Goal: Information Seeking & Learning: Learn about a topic

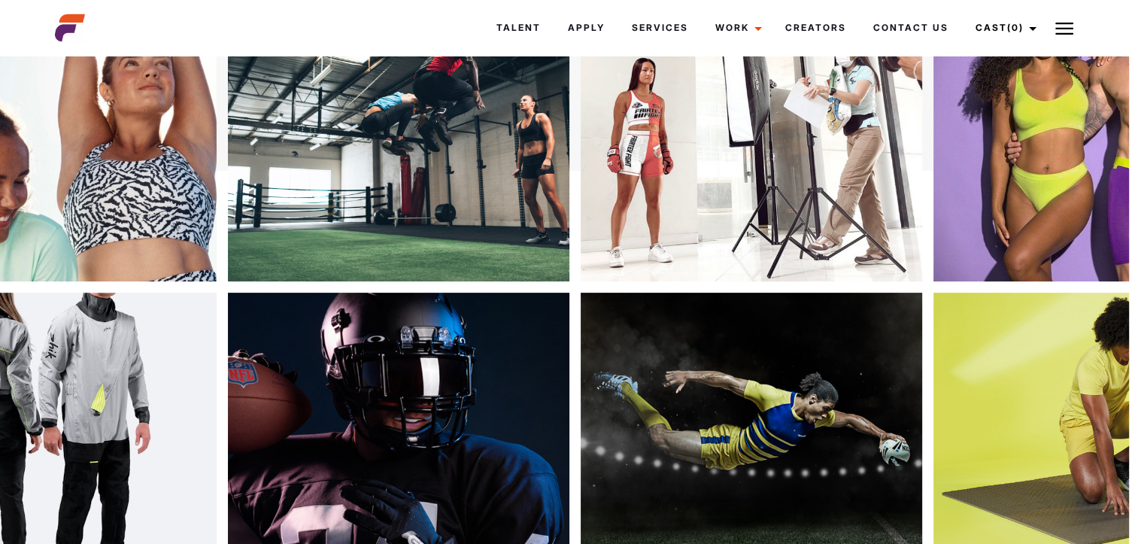
scroll to position [314, 9]
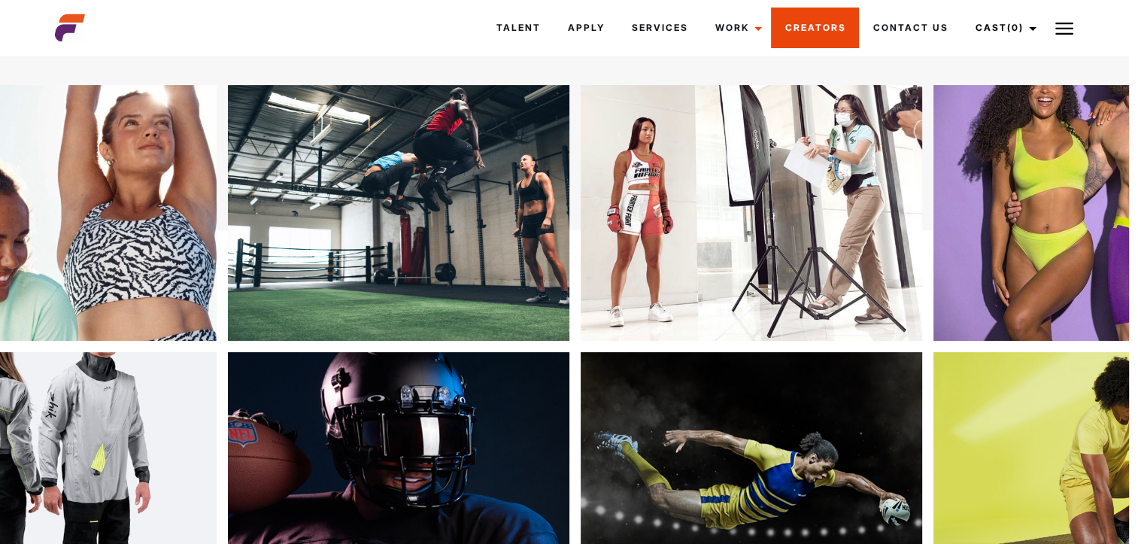
click at [796, 36] on link "Creators" at bounding box center [815, 28] width 88 height 41
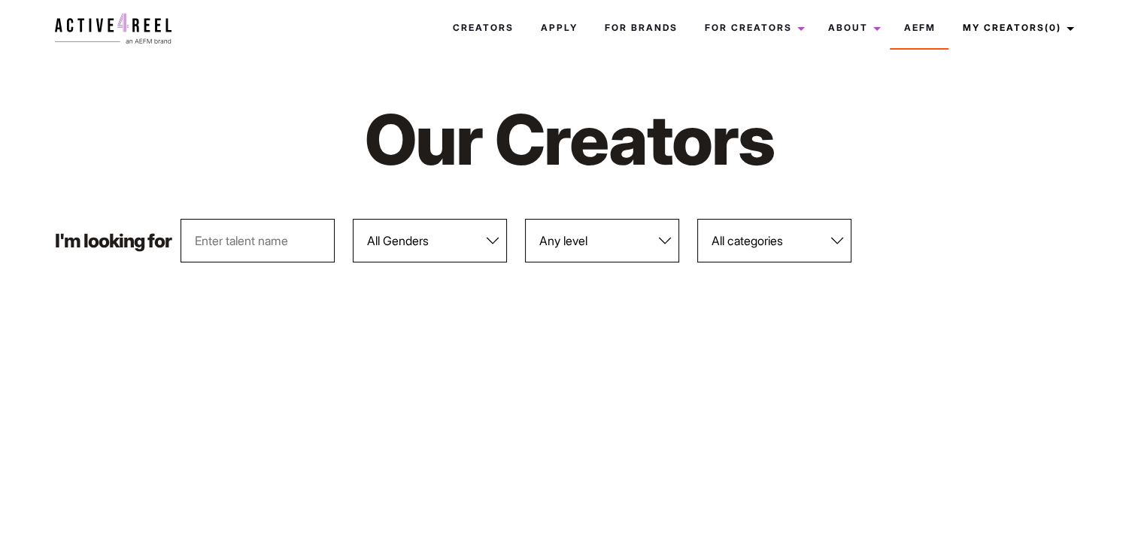
click at [444, 244] on select "All Genders [DEMOGRAPHIC_DATA] [DEMOGRAPHIC_DATA]" at bounding box center [430, 241] width 154 height 44
select select "563"
click at [353, 219] on select "All Genders [DEMOGRAPHIC_DATA] [DEMOGRAPHIC_DATA]" at bounding box center [430, 241] width 154 height 44
click at [611, 247] on select "Any level Bronze Silver Platinum Gold Diamond" at bounding box center [602, 241] width 154 height 44
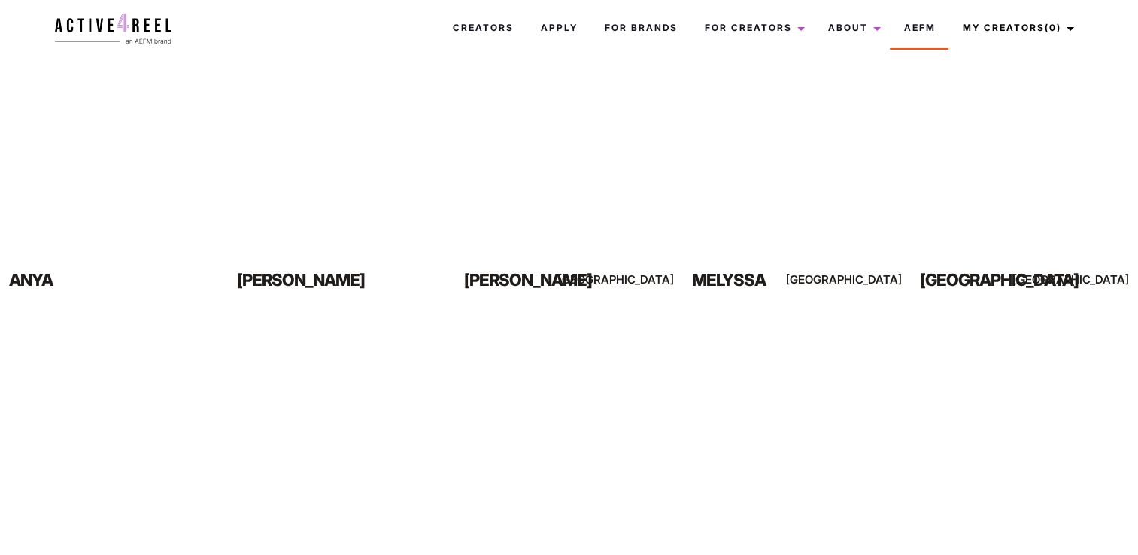
scroll to position [827, 0]
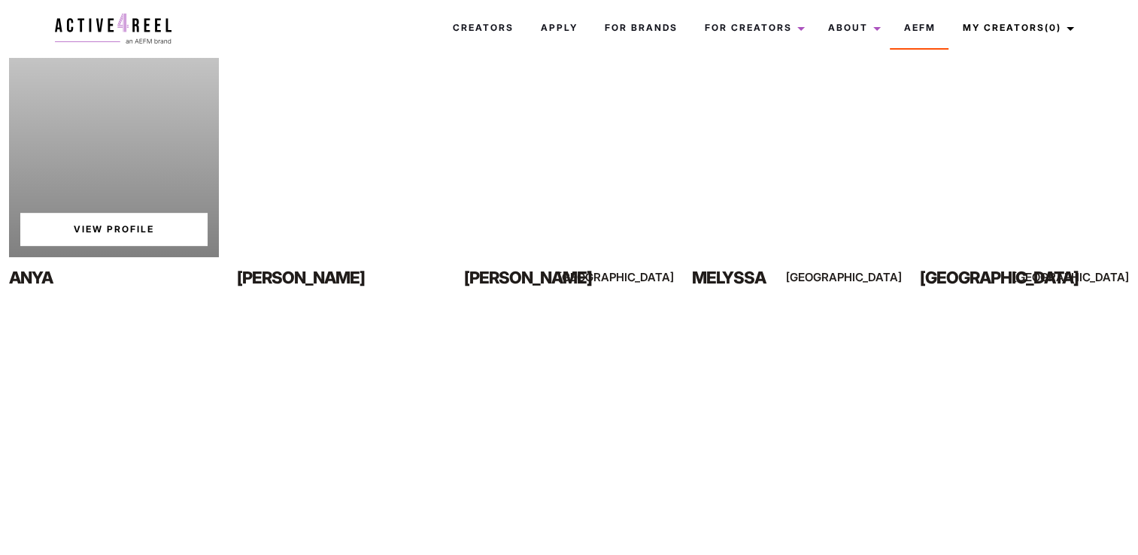
click at [102, 229] on link "View Profile" at bounding box center [113, 229] width 187 height 33
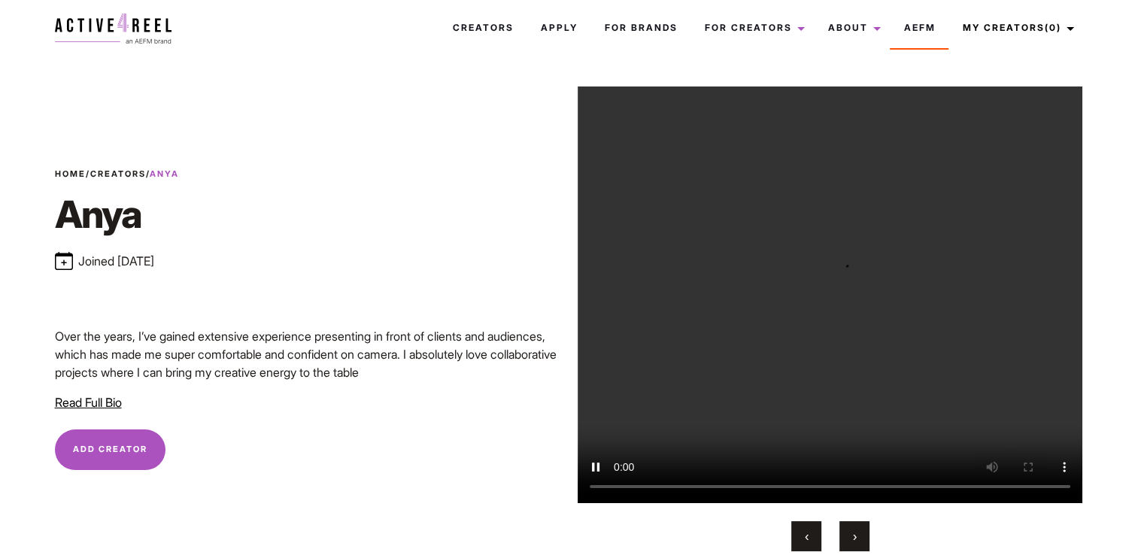
click at [848, 546] on button "›" at bounding box center [854, 536] width 30 height 30
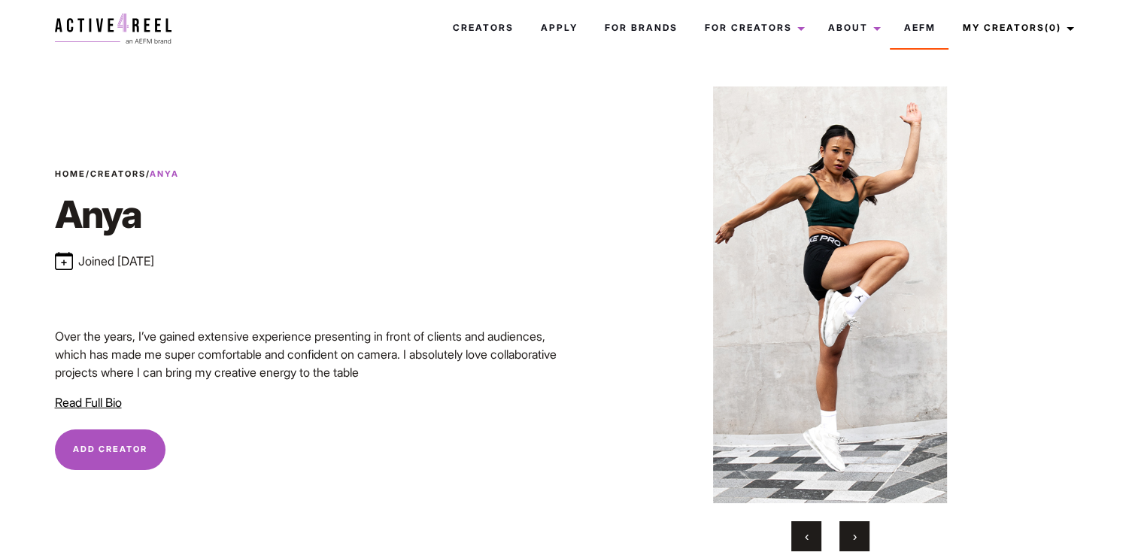
click at [848, 546] on button "›" at bounding box center [854, 536] width 30 height 30
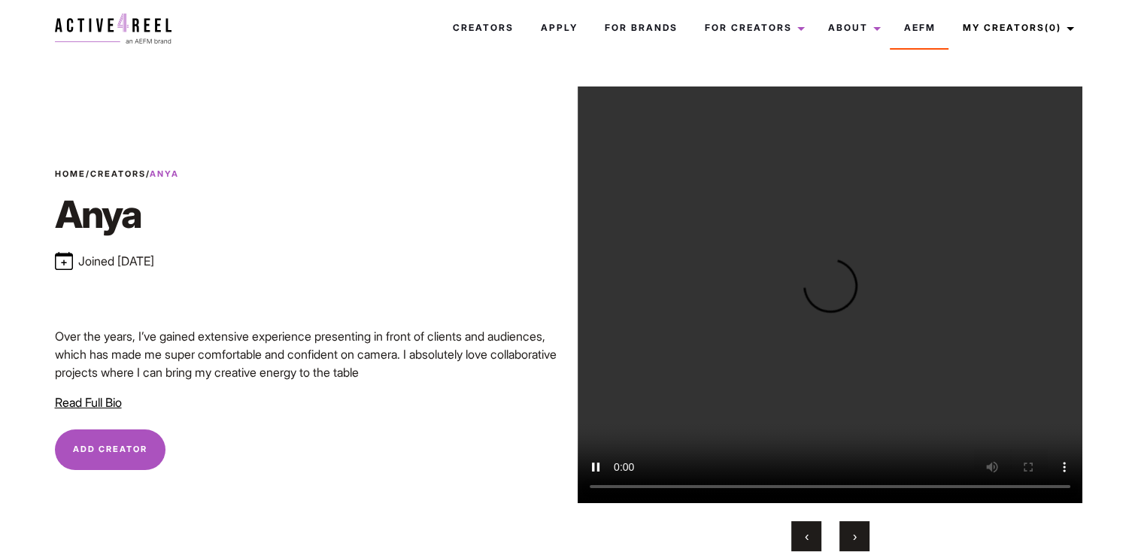
click at [848, 546] on button "›" at bounding box center [854, 536] width 30 height 30
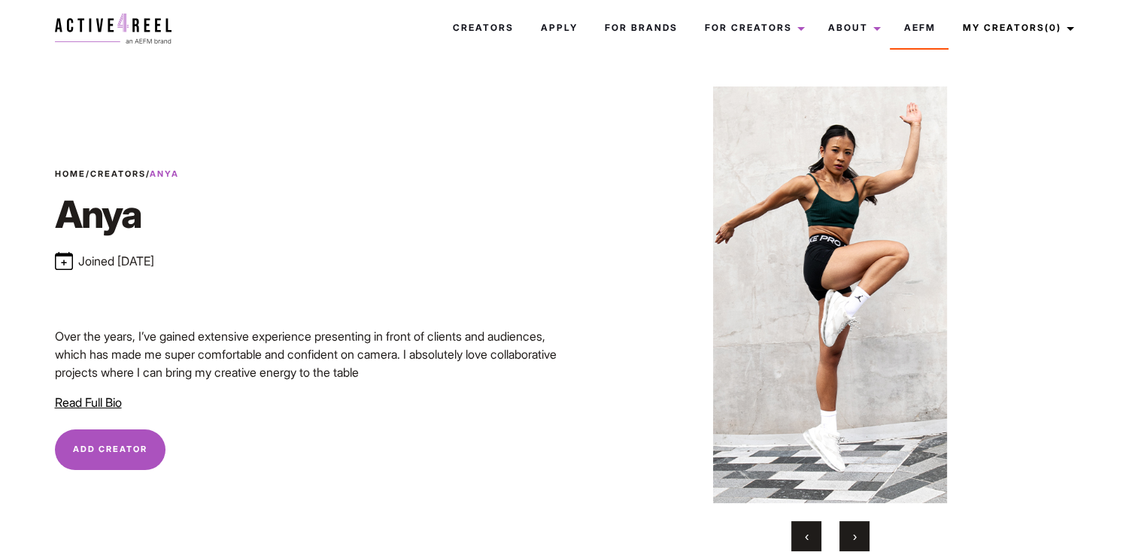
click at [848, 546] on button "›" at bounding box center [854, 536] width 30 height 30
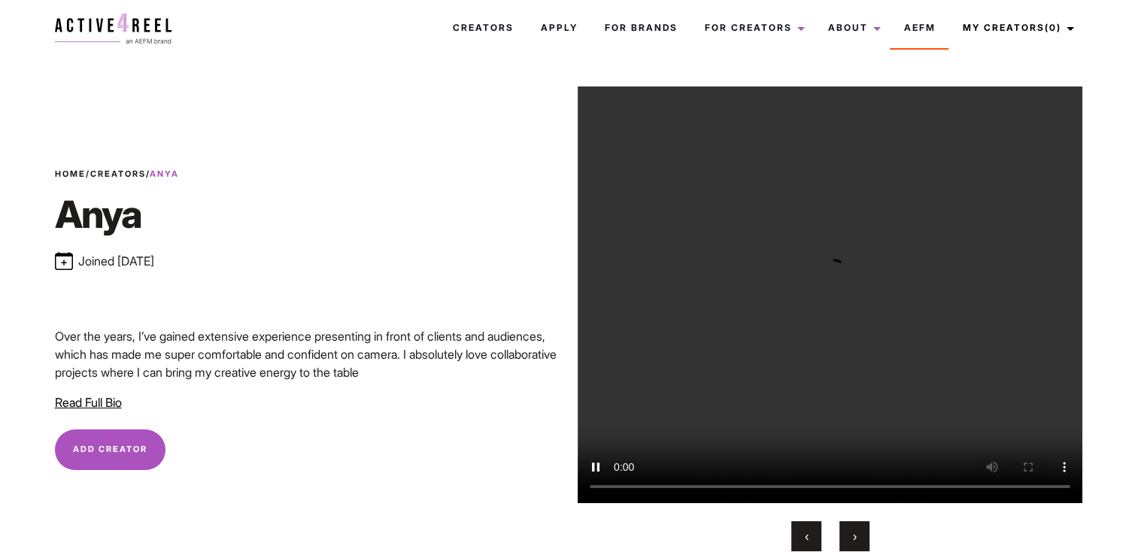
click at [848, 546] on button "›" at bounding box center [854, 536] width 30 height 30
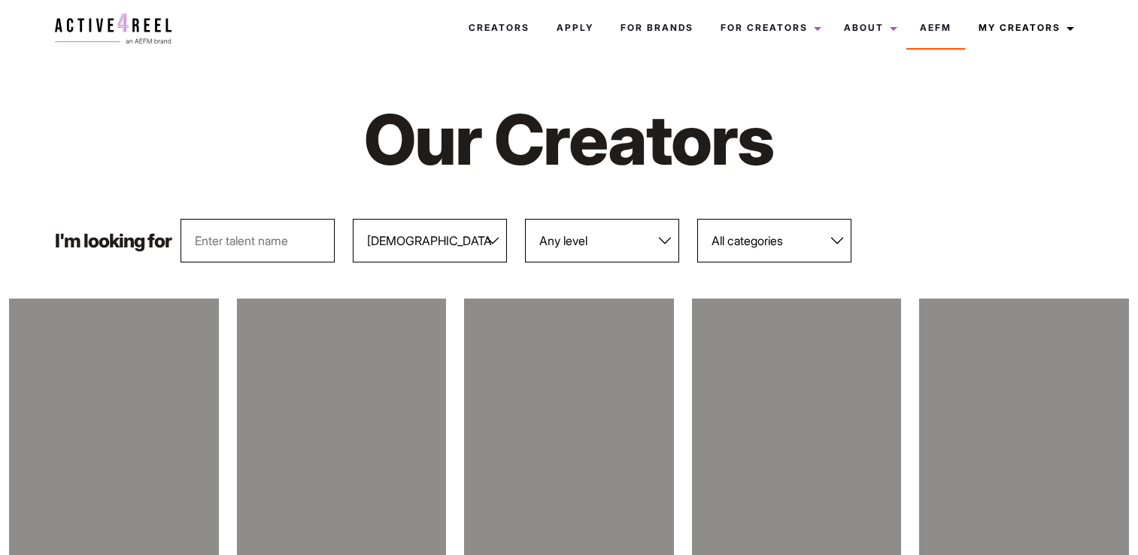
select select "563"
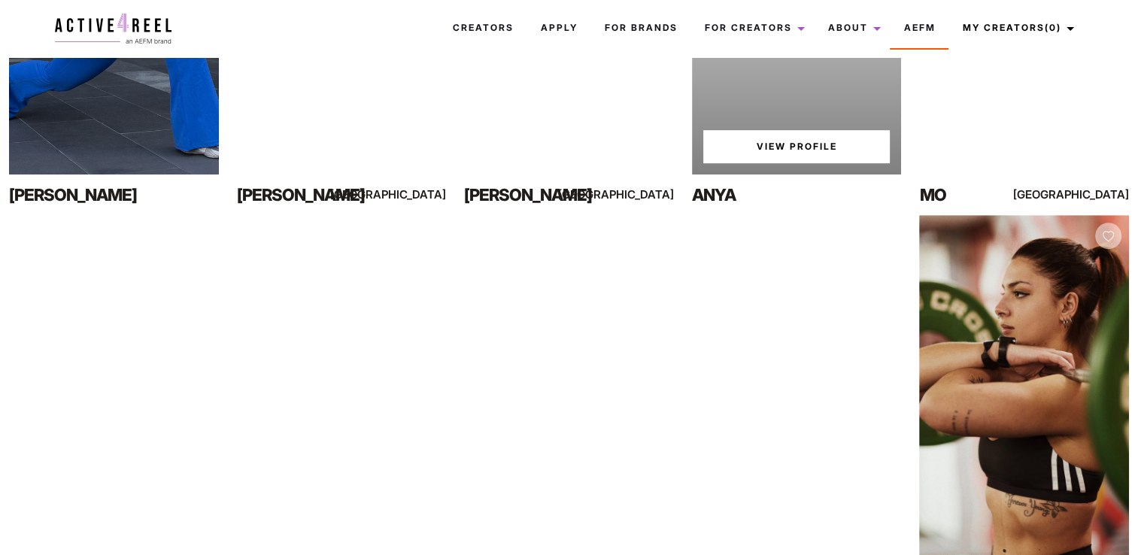
scroll to position [1053, 0]
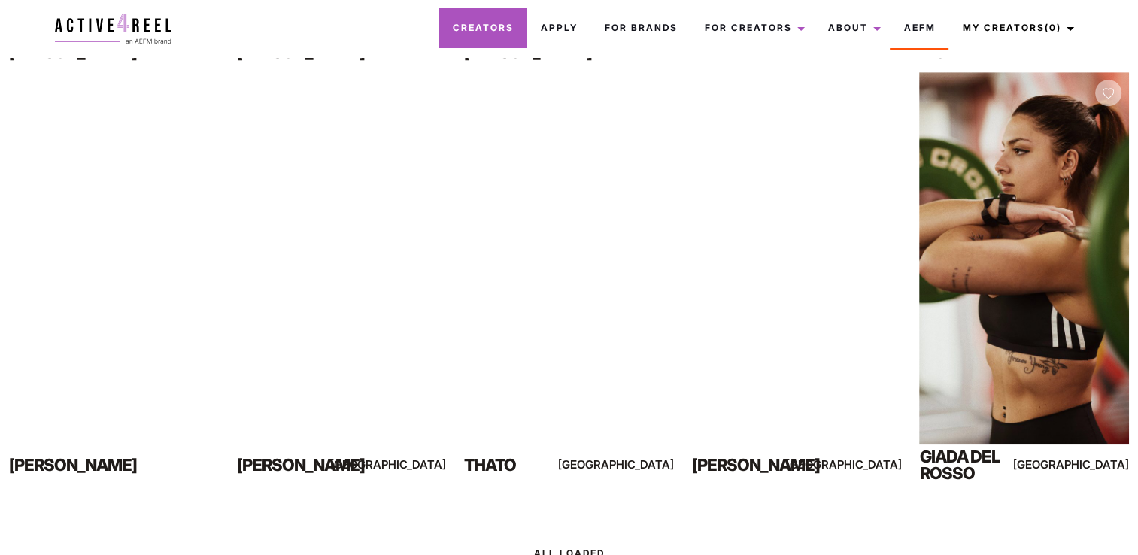
click at [487, 21] on link "Creators" at bounding box center [482, 28] width 88 height 41
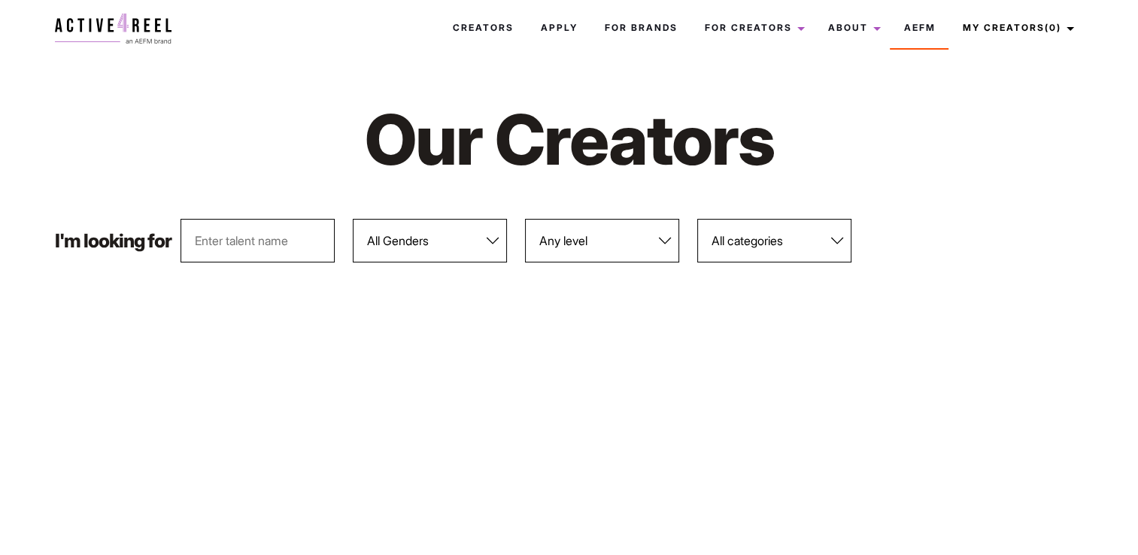
click at [460, 244] on select "All Genders Female Male" at bounding box center [430, 241] width 154 height 44
select select "563"
click at [353, 219] on select "All Genders Female Male" at bounding box center [430, 241] width 154 height 44
click at [639, 242] on select "Any level Bronze Silver Platinum Gold Diamond" at bounding box center [602, 241] width 154 height 44
click at [763, 236] on select "All categories Athletic Footwear Reviewers Female Supplement Testing & Review" at bounding box center [774, 241] width 154 height 44
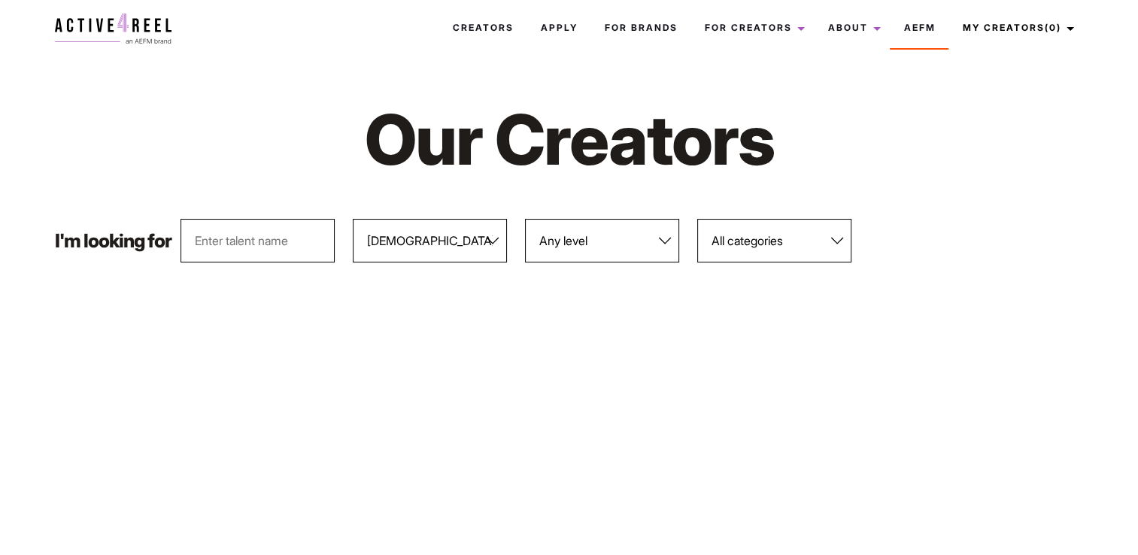
select select "569"
click at [698, 219] on select "All categories Athletic Footwear Reviewers Female Supplement Testing & Review" at bounding box center [774, 241] width 154 height 44
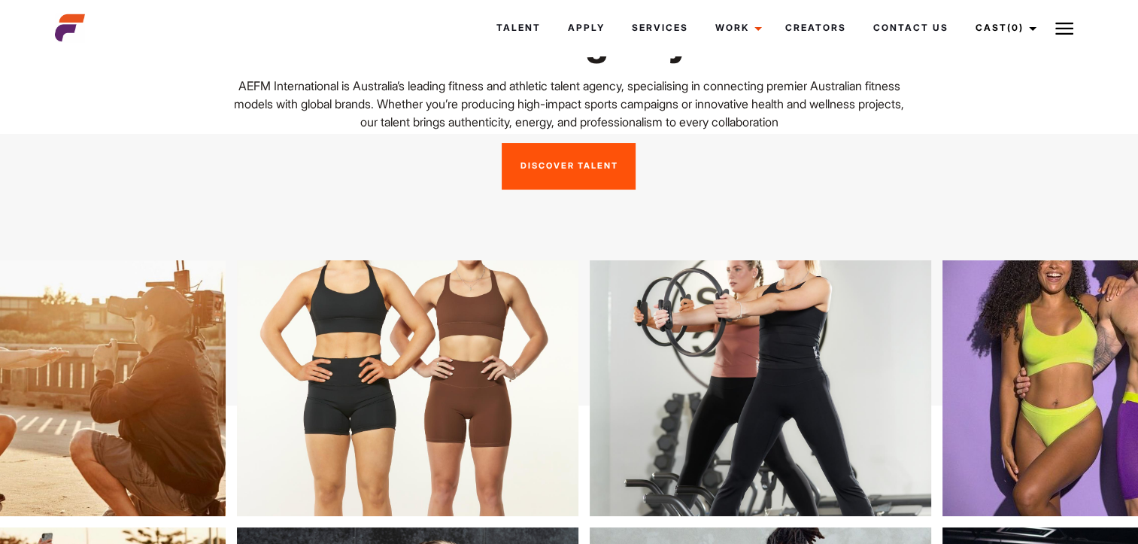
scroll to position [526, 0]
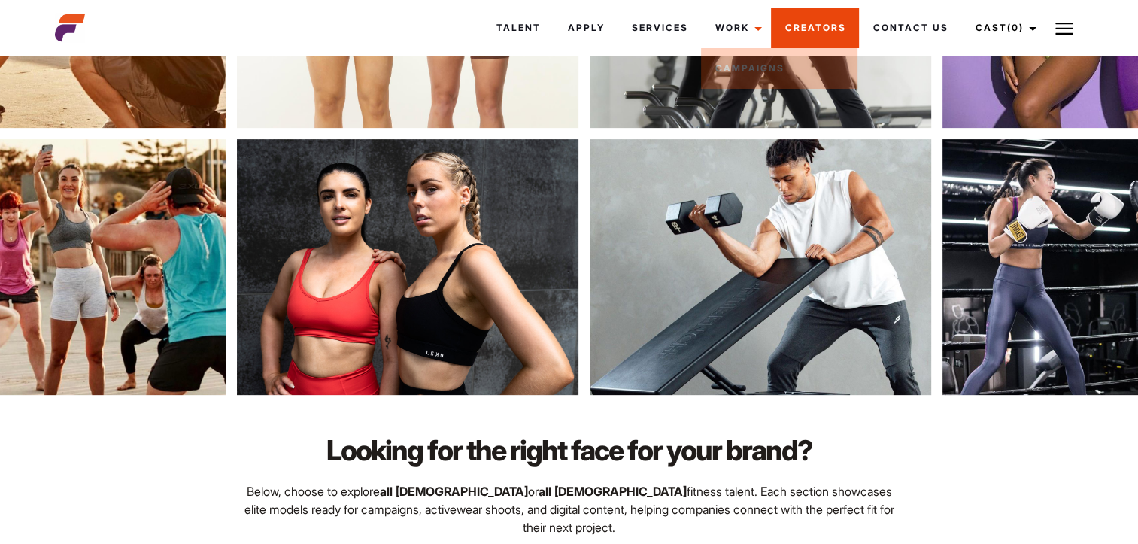
click at [786, 34] on link "Creators" at bounding box center [815, 28] width 88 height 41
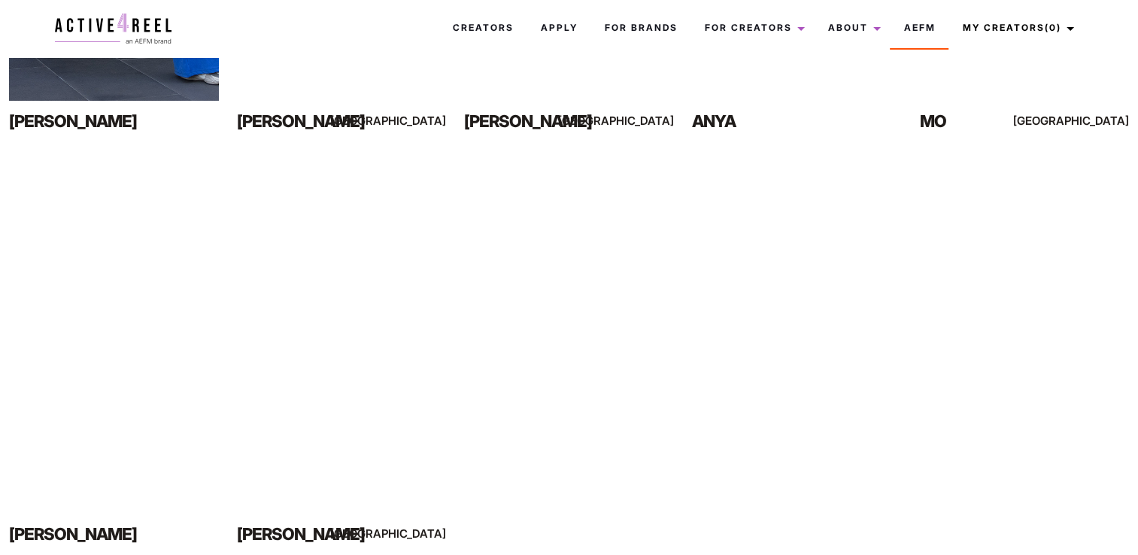
scroll to position [1128, 0]
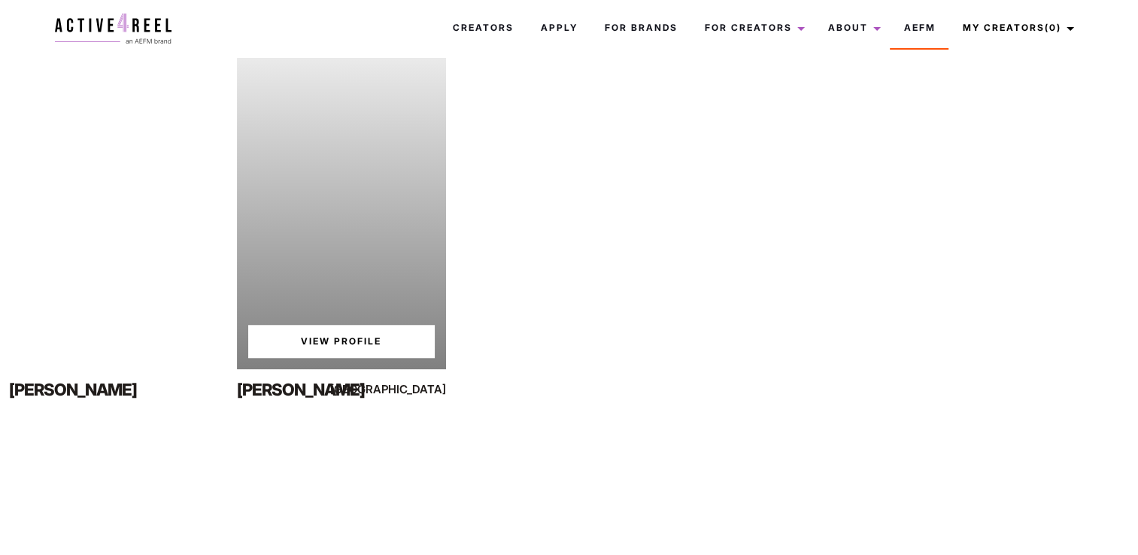
click at [390, 220] on div "Your browser does not support the video tag. View Profile" at bounding box center [342, 183] width 210 height 372
click at [352, 341] on link "View Profile" at bounding box center [341, 341] width 187 height 33
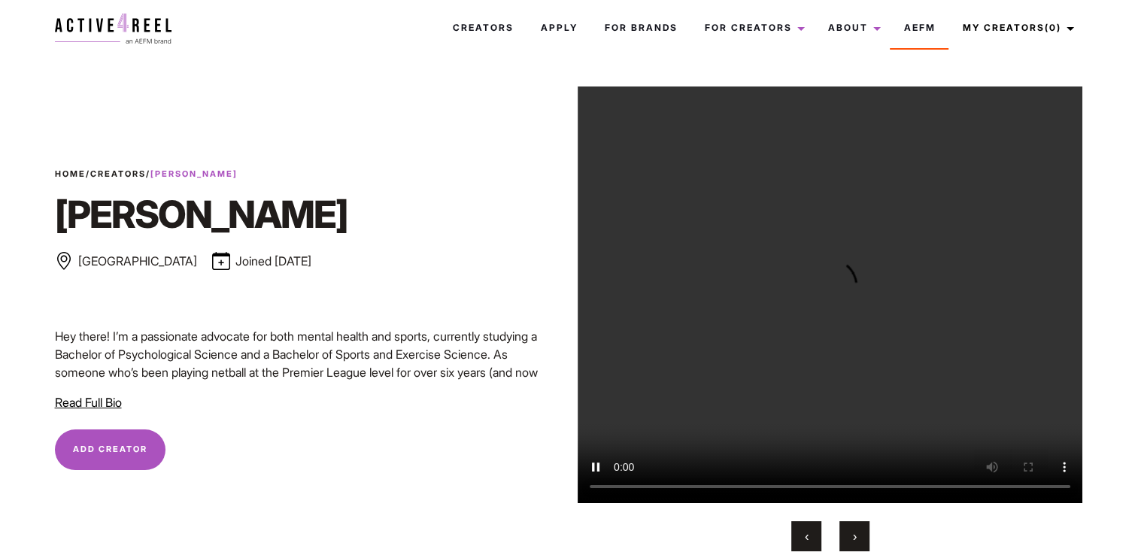
click at [860, 537] on button "›" at bounding box center [854, 536] width 30 height 30
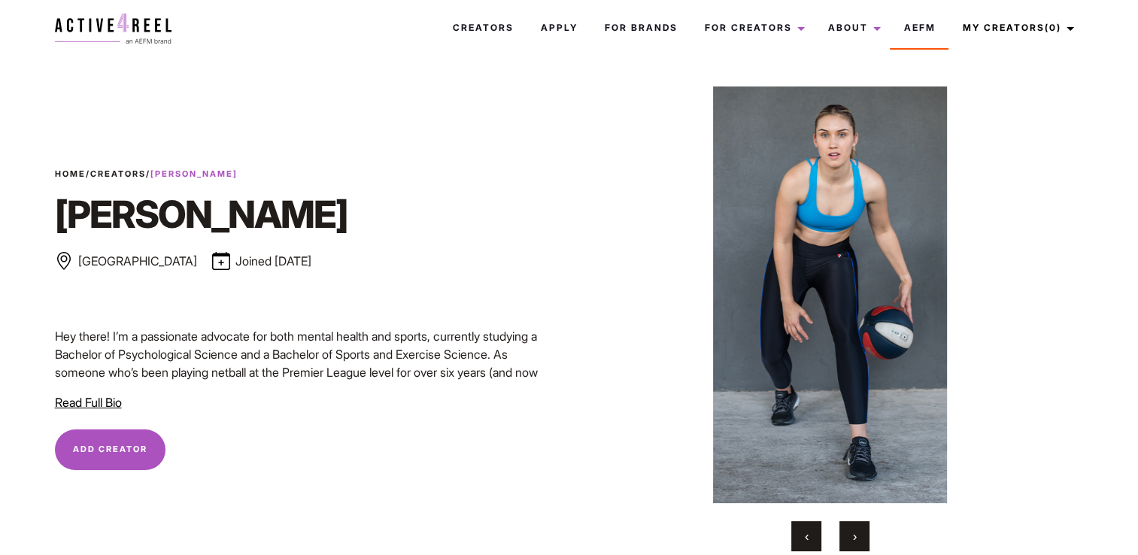
click at [865, 543] on button "›" at bounding box center [854, 536] width 30 height 30
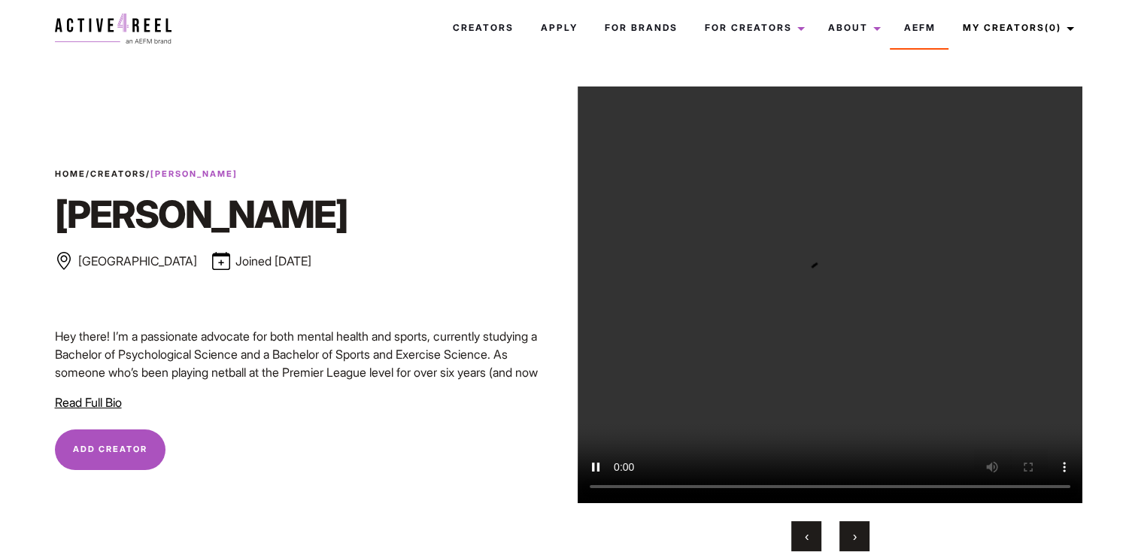
click at [865, 543] on button "›" at bounding box center [854, 536] width 30 height 30
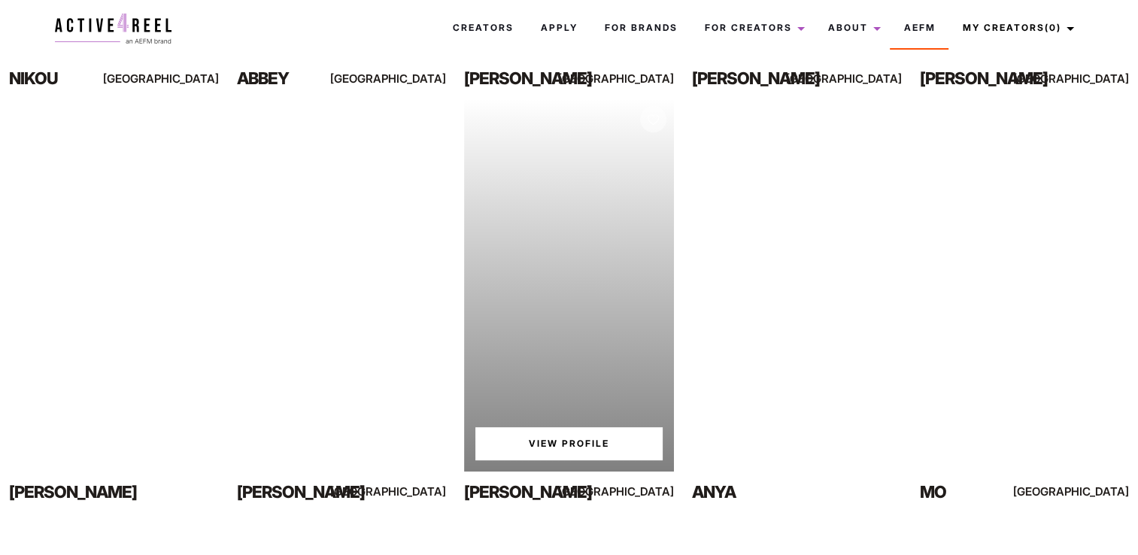
scroll to position [602, 0]
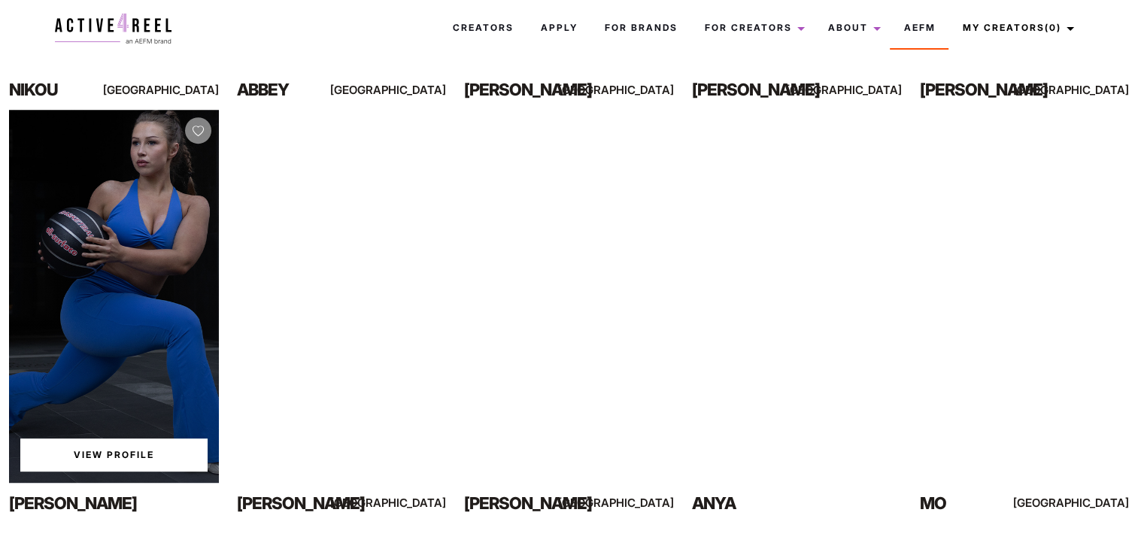
click at [128, 313] on div "View Profile" at bounding box center [114, 296] width 210 height 372
click at [139, 453] on link "View Profile" at bounding box center [113, 454] width 187 height 33
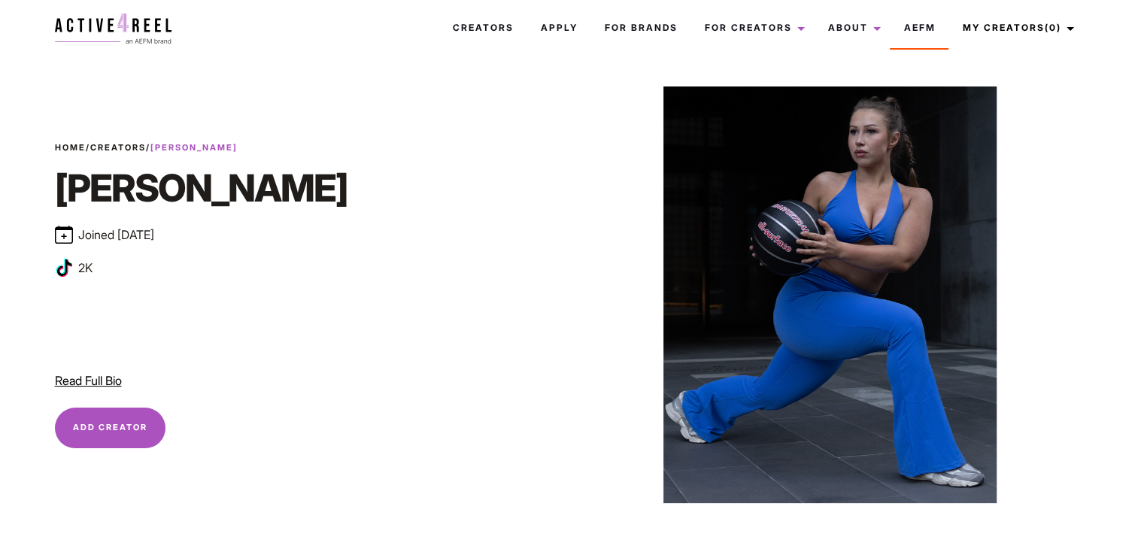
click at [427, 434] on div "Contact Agent Add Creator Remove Creator" at bounding box center [307, 428] width 523 height 41
click at [549, 35] on link "Apply" at bounding box center [558, 28] width 64 height 41
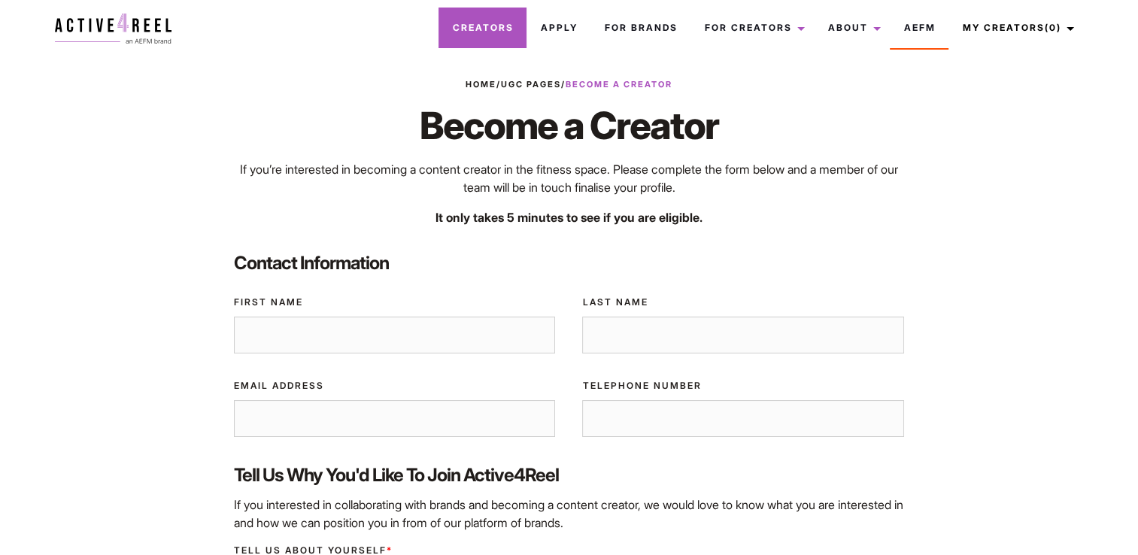
click at [464, 32] on link "Creators" at bounding box center [482, 28] width 88 height 41
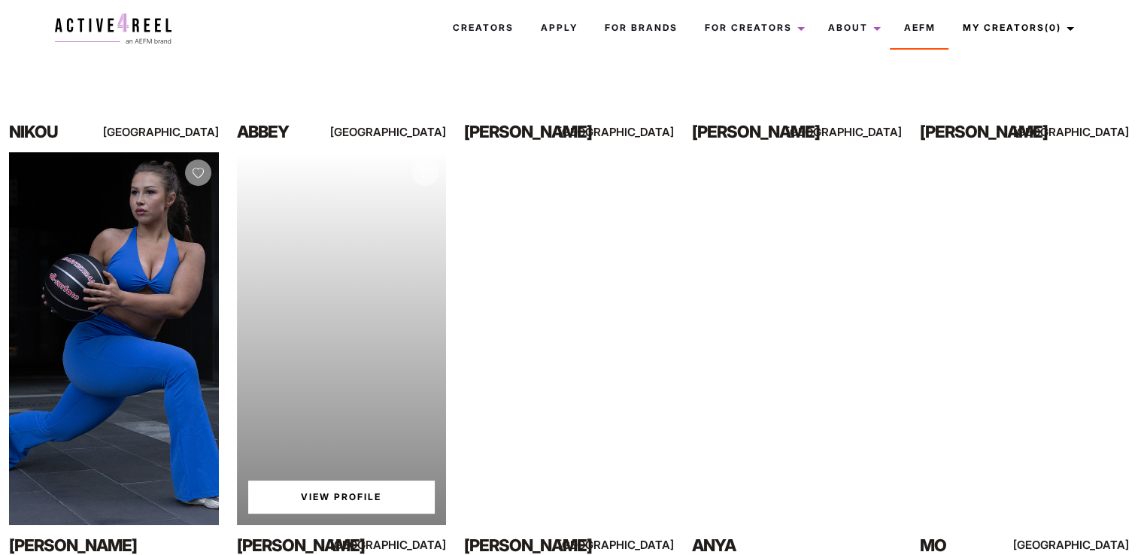
scroll to position [526, 0]
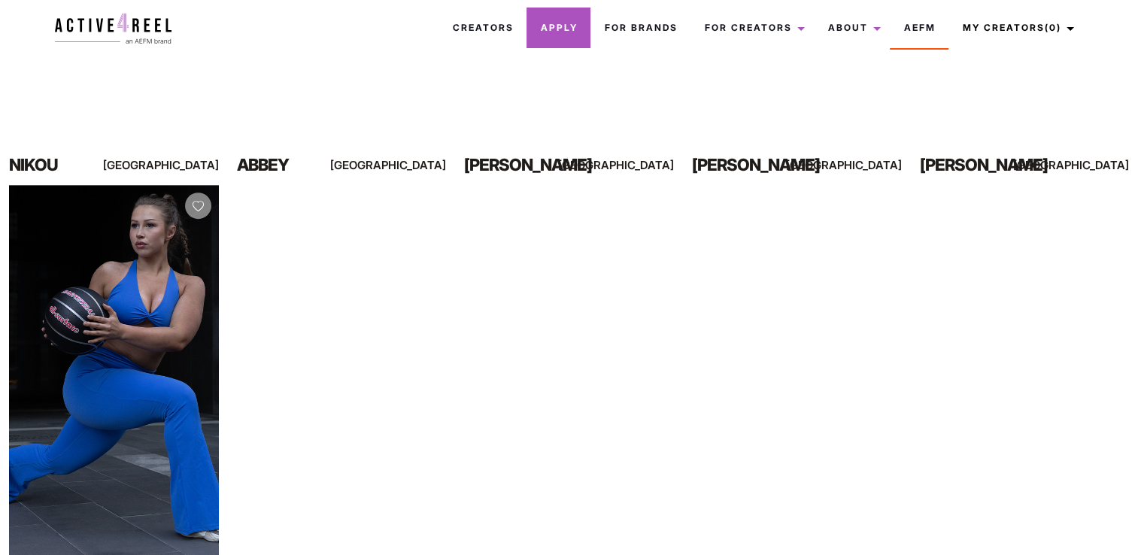
click at [563, 35] on link "Apply" at bounding box center [558, 28] width 64 height 41
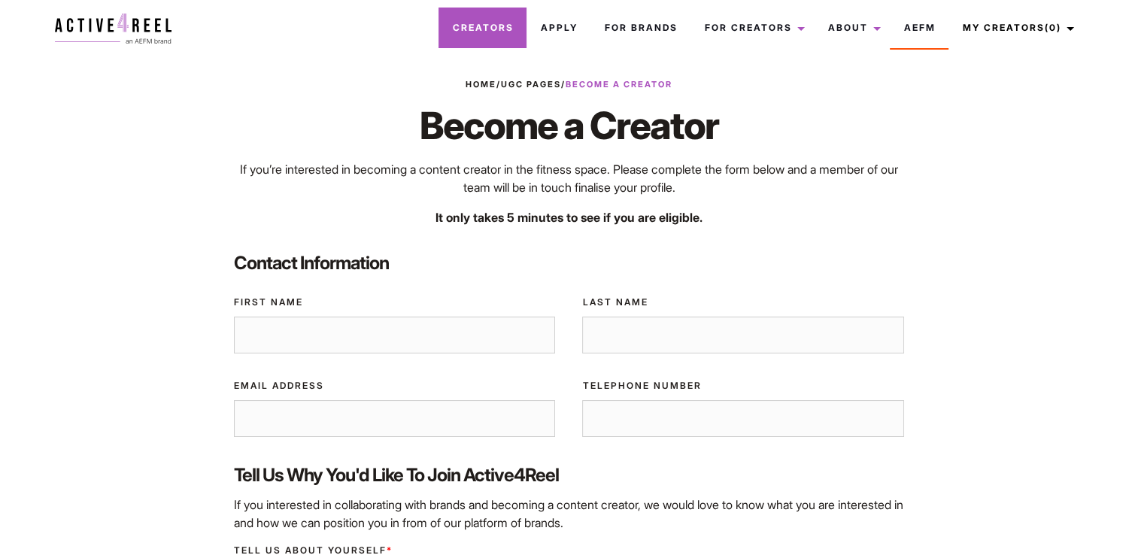
click at [478, 37] on link "Creators" at bounding box center [482, 28] width 88 height 41
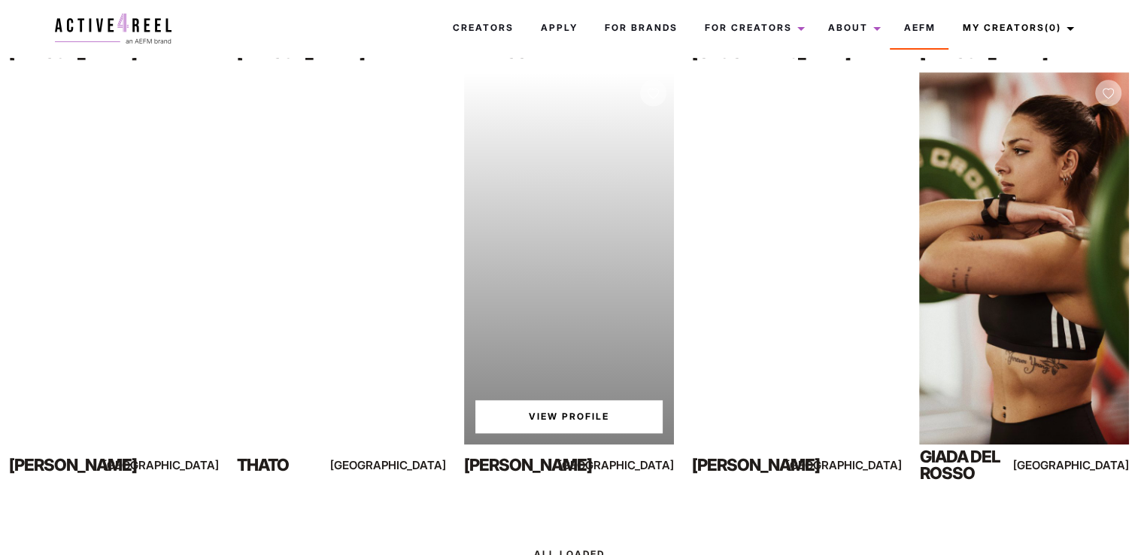
scroll to position [1473, 0]
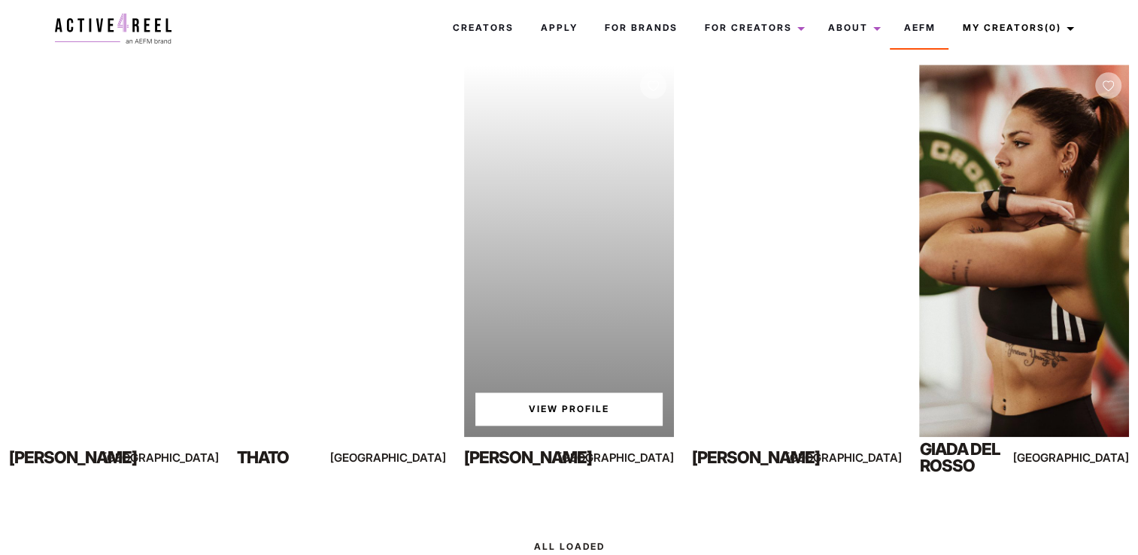
click at [575, 423] on link "View Profile" at bounding box center [568, 409] width 187 height 33
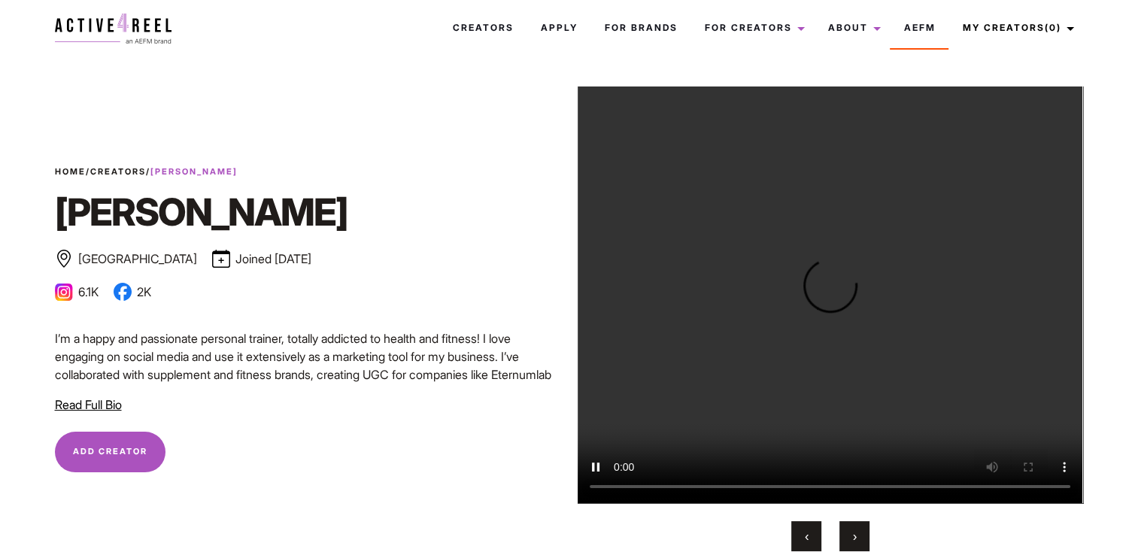
click at [849, 535] on button "›" at bounding box center [854, 536] width 30 height 30
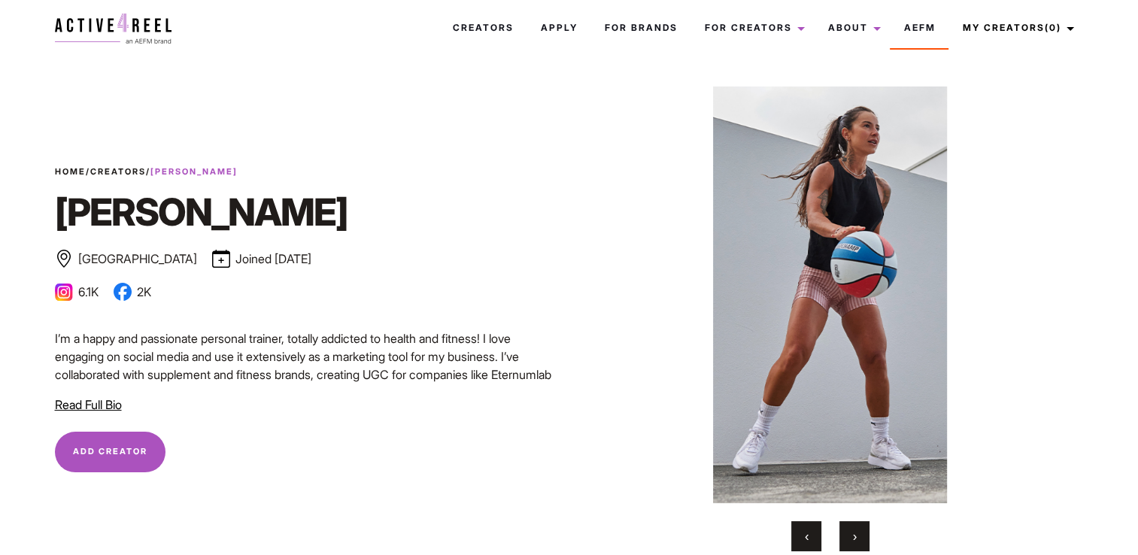
click at [849, 535] on button "›" at bounding box center [854, 536] width 30 height 30
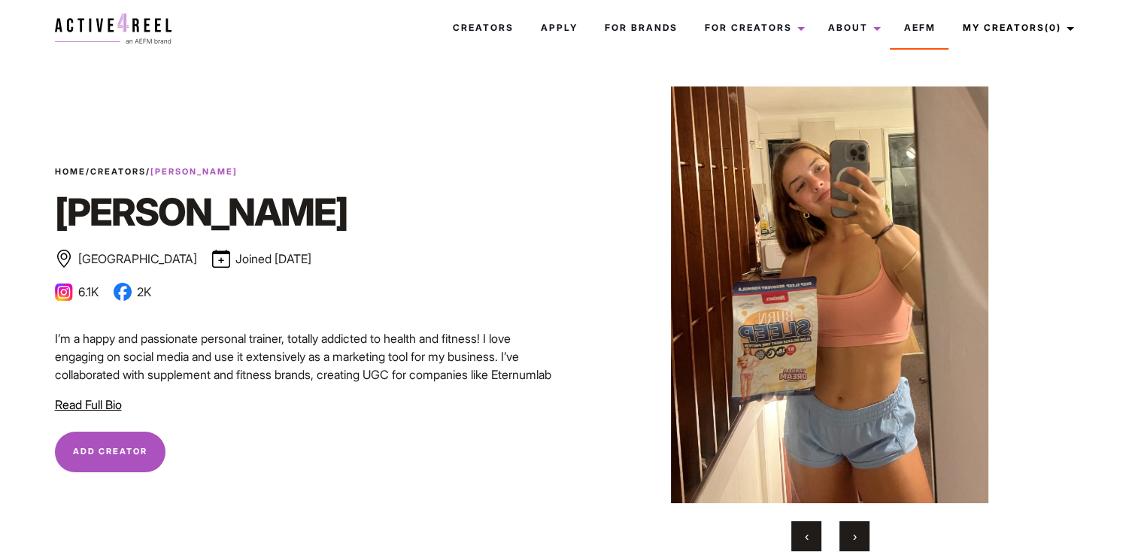
click at [849, 535] on button "›" at bounding box center [854, 536] width 30 height 30
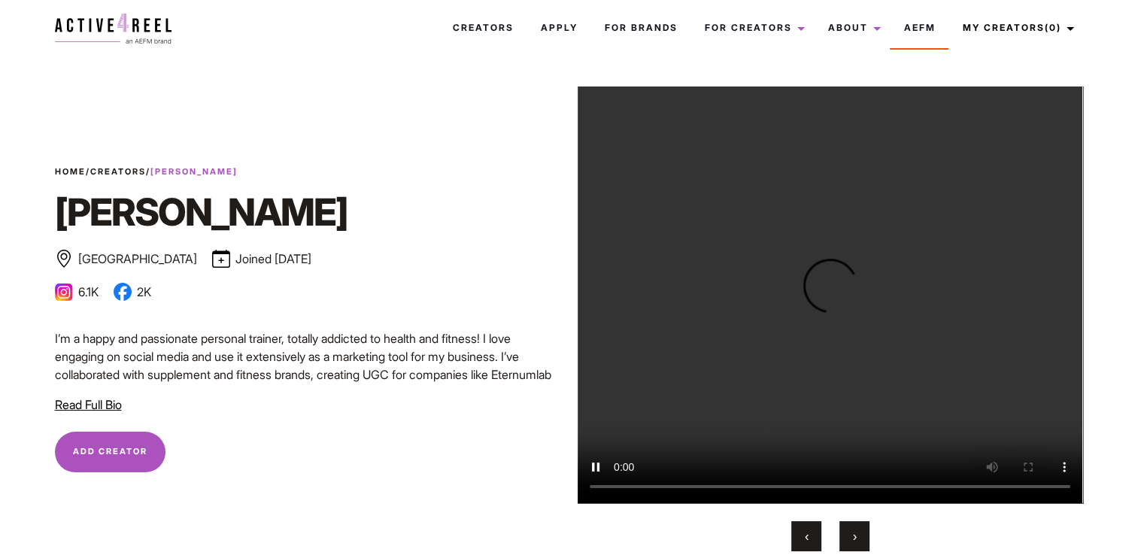
click at [849, 535] on button "›" at bounding box center [854, 536] width 30 height 30
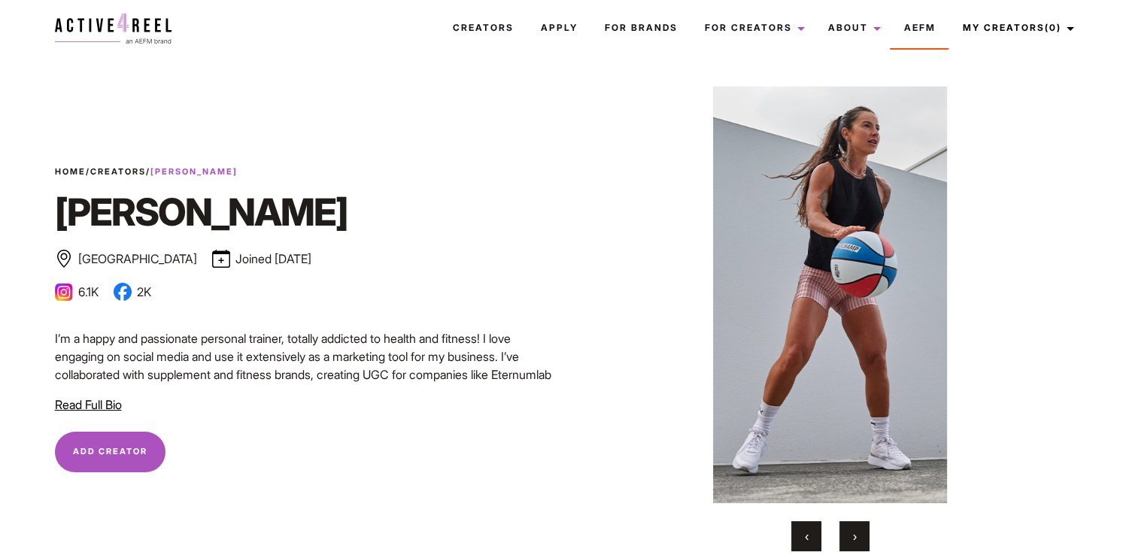
click at [857, 534] on button "›" at bounding box center [854, 536] width 30 height 30
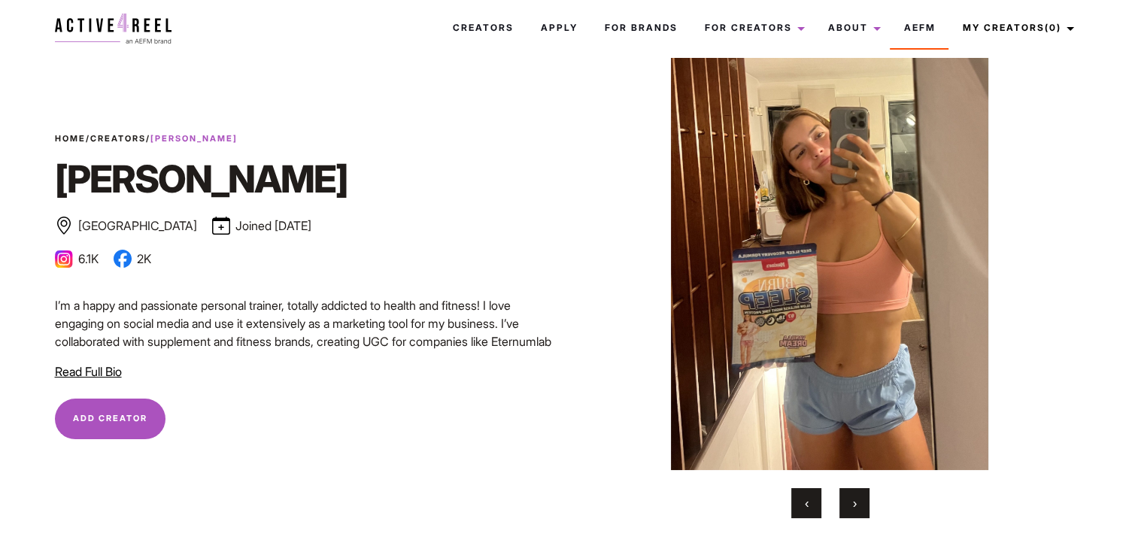
scroll to position [75, 0]
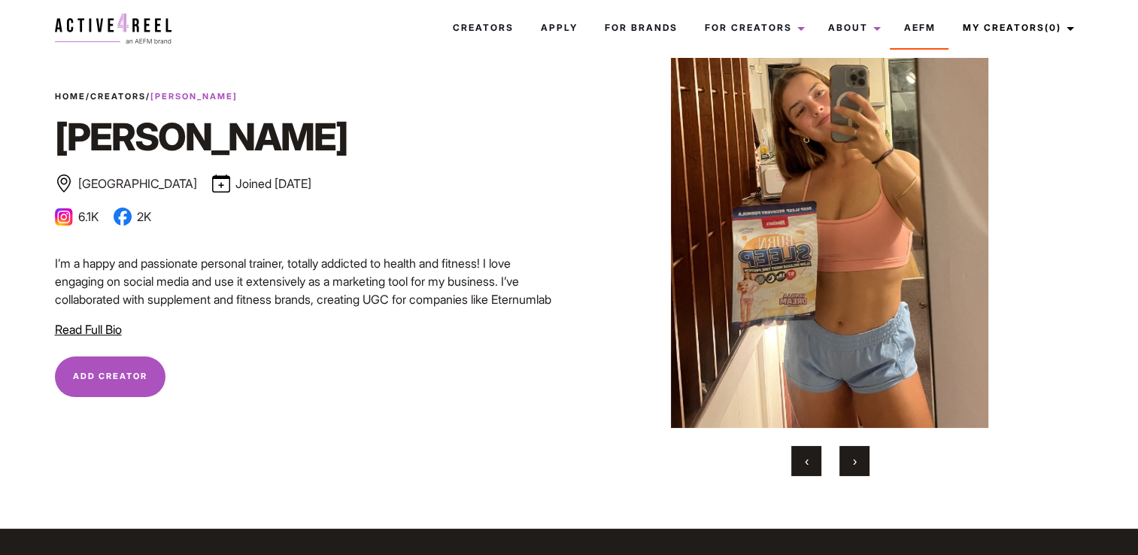
drag, startPoint x: 842, startPoint y: 462, endPoint x: 824, endPoint y: 466, distance: 18.4
click at [836, 464] on div "‹ ›" at bounding box center [830, 461] width 505 height 30
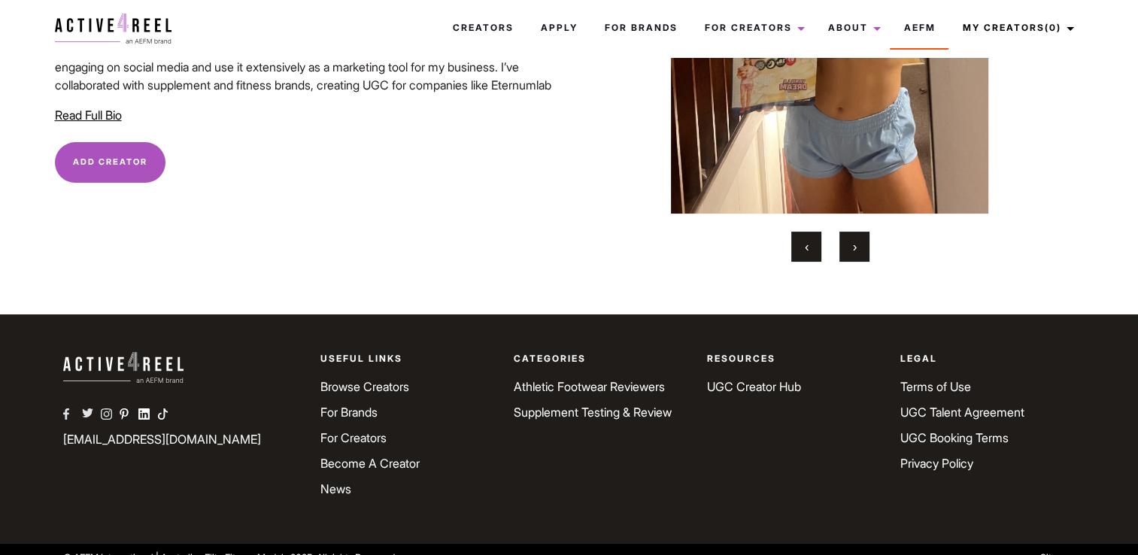
scroll to position [0, 0]
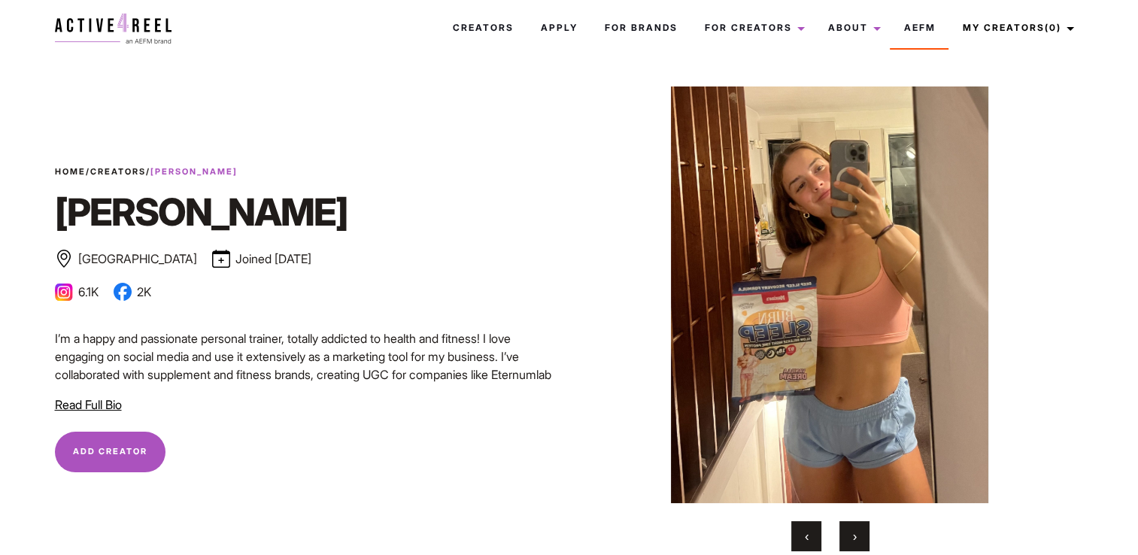
drag, startPoint x: 830, startPoint y: 456, endPoint x: 842, endPoint y: 482, distance: 28.6
drag, startPoint x: 842, startPoint y: 482, endPoint x: 807, endPoint y: 543, distance: 70.1
click at [807, 543] on button "‹" at bounding box center [806, 536] width 30 height 30
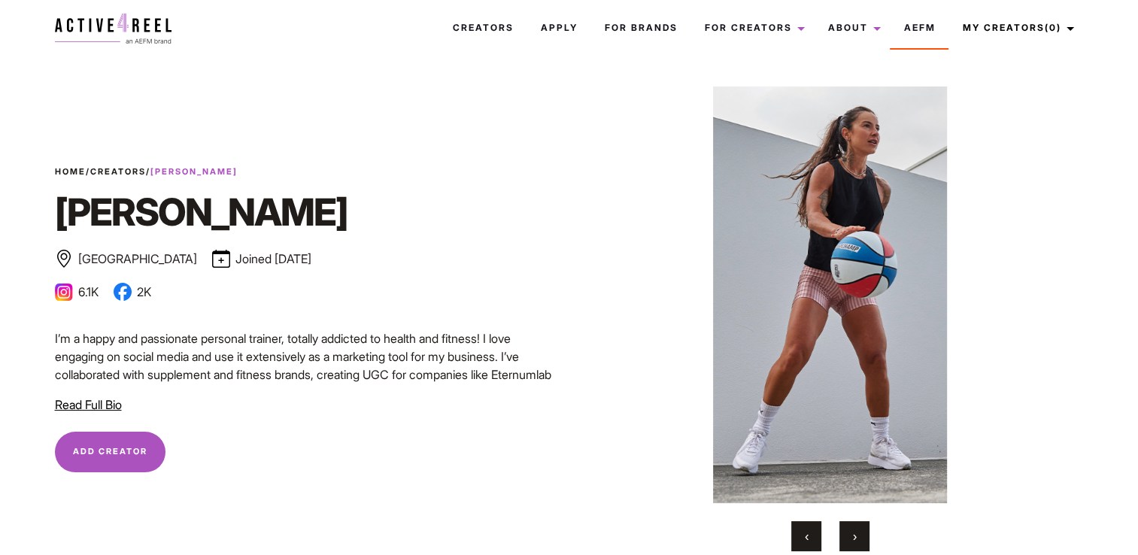
click at [796, 527] on button "‹" at bounding box center [806, 536] width 30 height 30
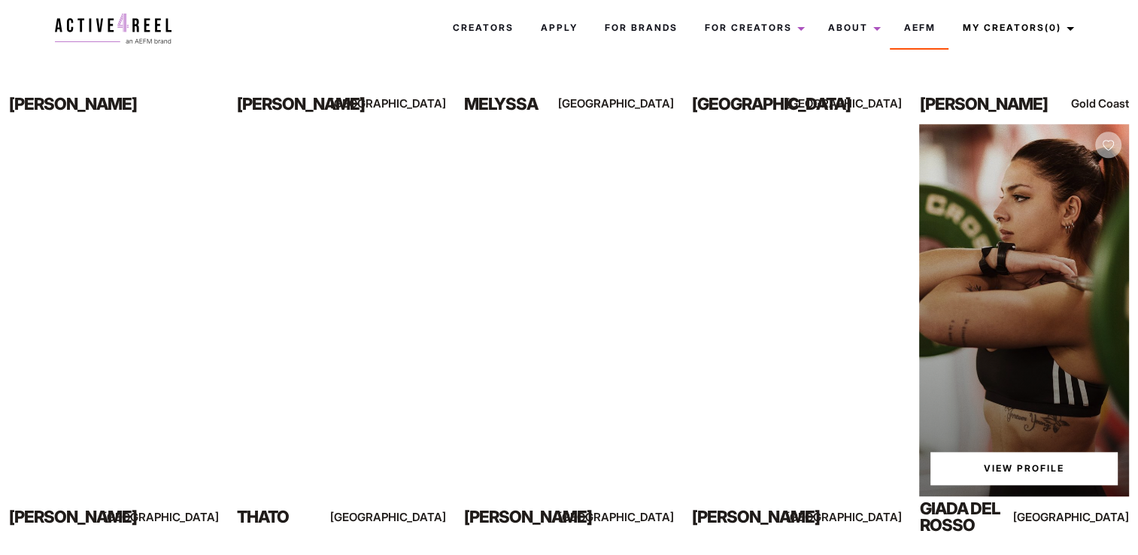
scroll to position [1398, 0]
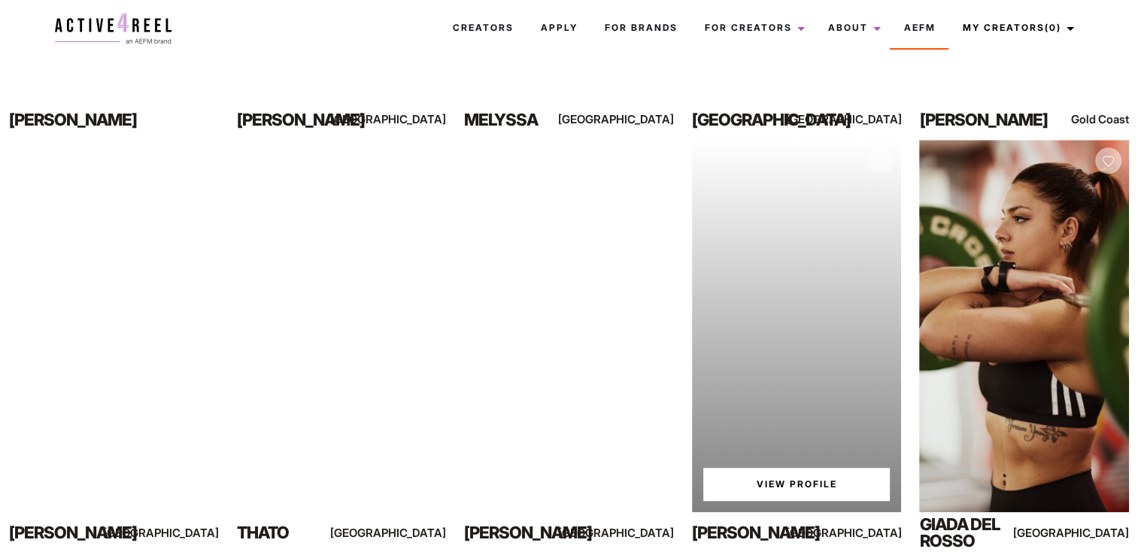
click at [785, 269] on div "Your browser does not support the video tag. View Profile" at bounding box center [797, 326] width 210 height 372
click at [863, 297] on div "Your browser does not support the video tag. View Profile" at bounding box center [797, 326] width 210 height 372
click at [790, 477] on link "View Profile" at bounding box center [796, 484] width 187 height 33
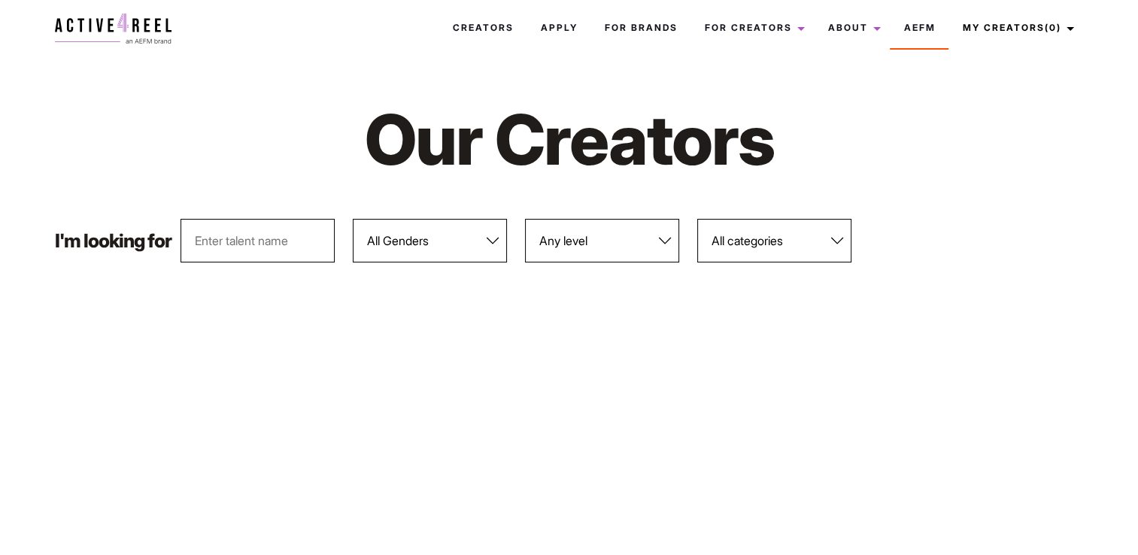
click at [463, 245] on select "All Genders [DEMOGRAPHIC_DATA] [DEMOGRAPHIC_DATA]" at bounding box center [430, 241] width 154 height 44
select select "562"
click at [353, 219] on select "All Genders [DEMOGRAPHIC_DATA] [DEMOGRAPHIC_DATA]" at bounding box center [430, 241] width 154 height 44
click at [638, 29] on link "For Brands" at bounding box center [640, 28] width 100 height 41
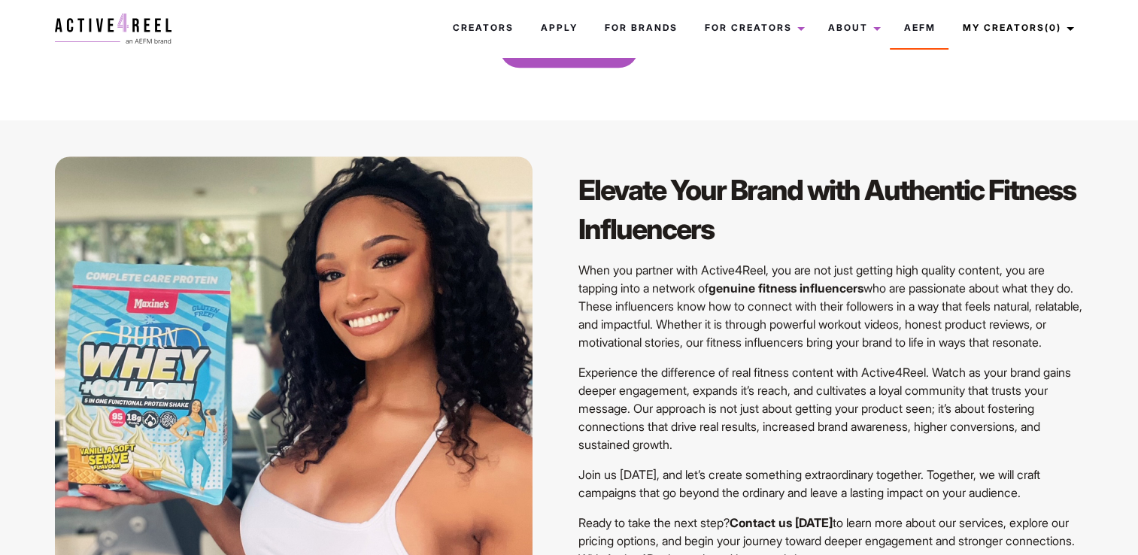
scroll to position [602, 0]
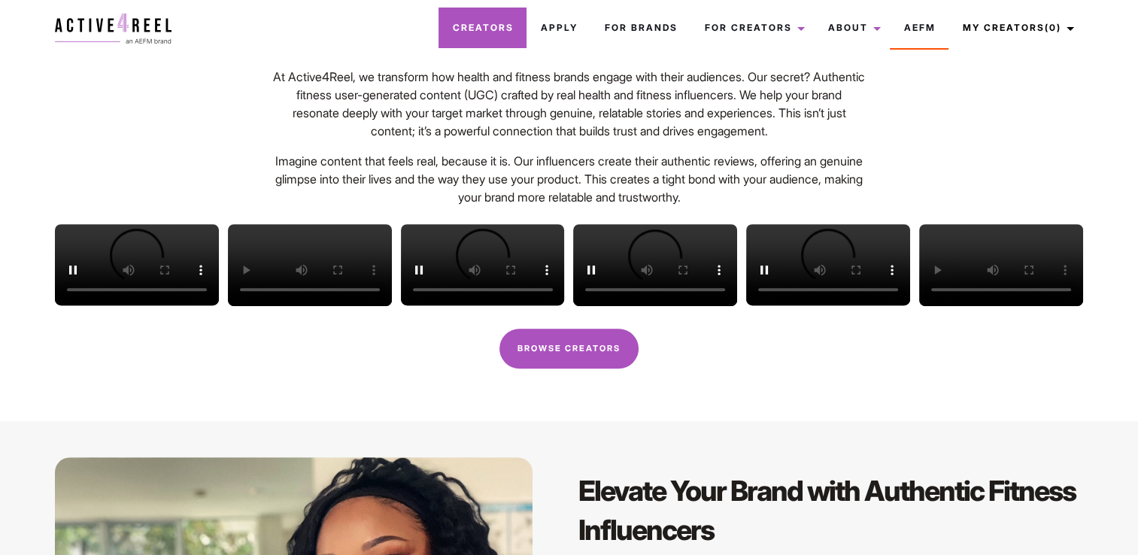
click at [499, 35] on link "Creators" at bounding box center [482, 28] width 88 height 41
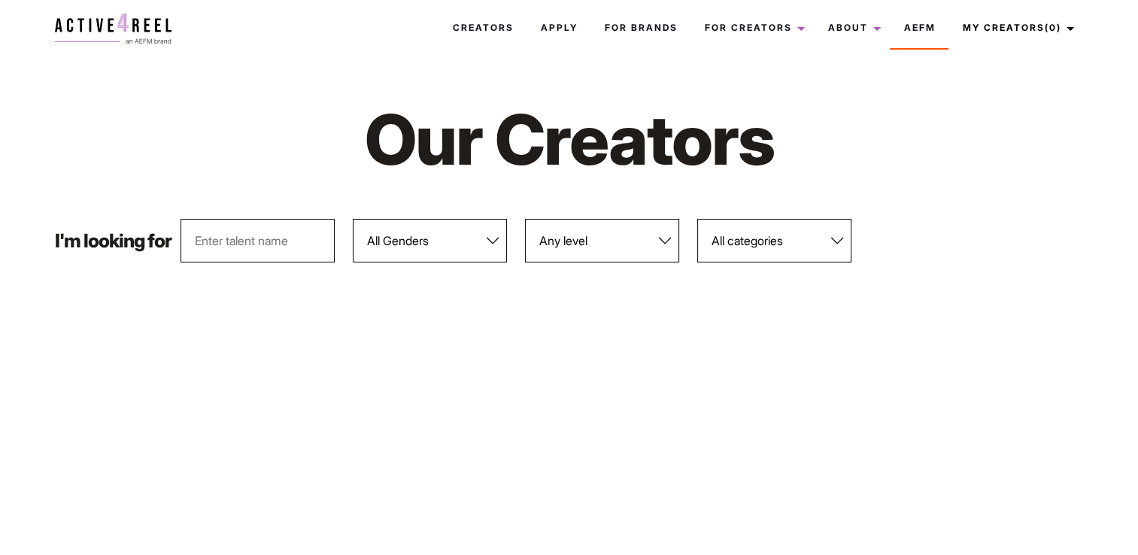
click at [430, 242] on select "All Genders Female Male" at bounding box center [430, 241] width 154 height 44
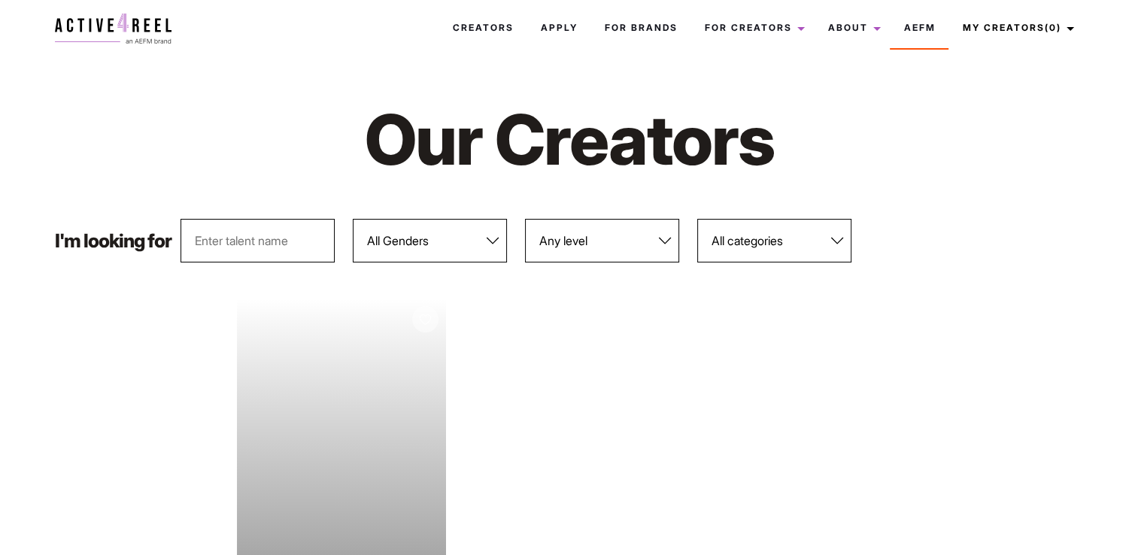
select select "563"
click at [353, 219] on select "All Genders Female Male" at bounding box center [430, 241] width 154 height 44
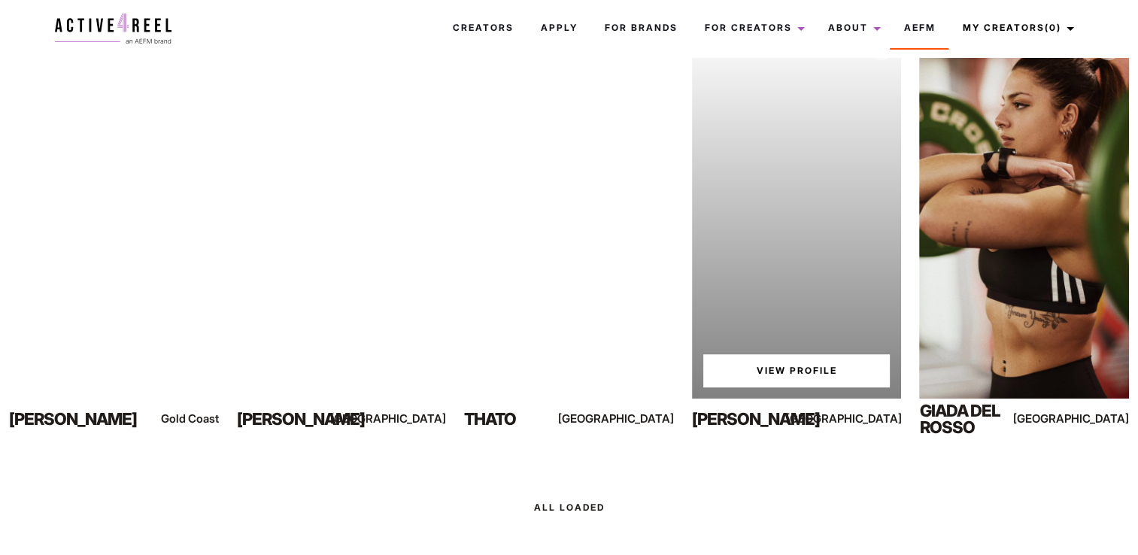
scroll to position [1097, 0]
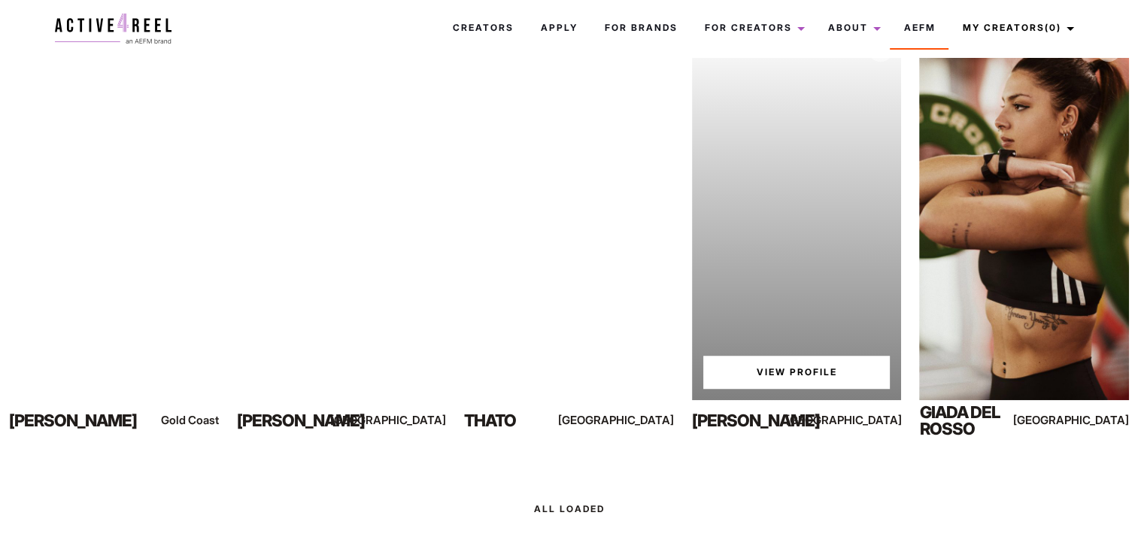
click at [818, 366] on link "View Profile" at bounding box center [796, 372] width 187 height 33
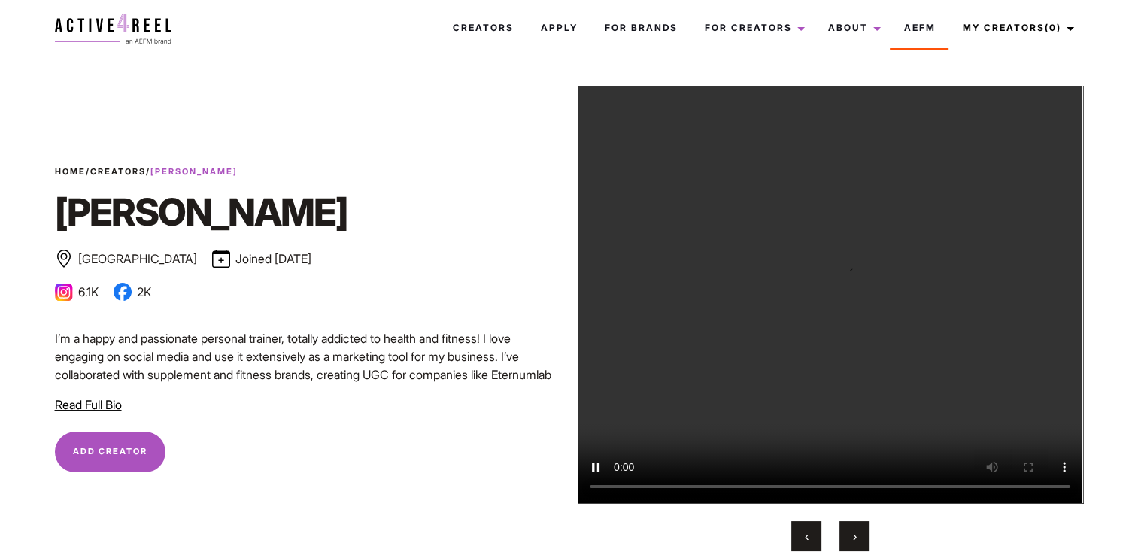
click at [848, 543] on button "›" at bounding box center [854, 536] width 30 height 30
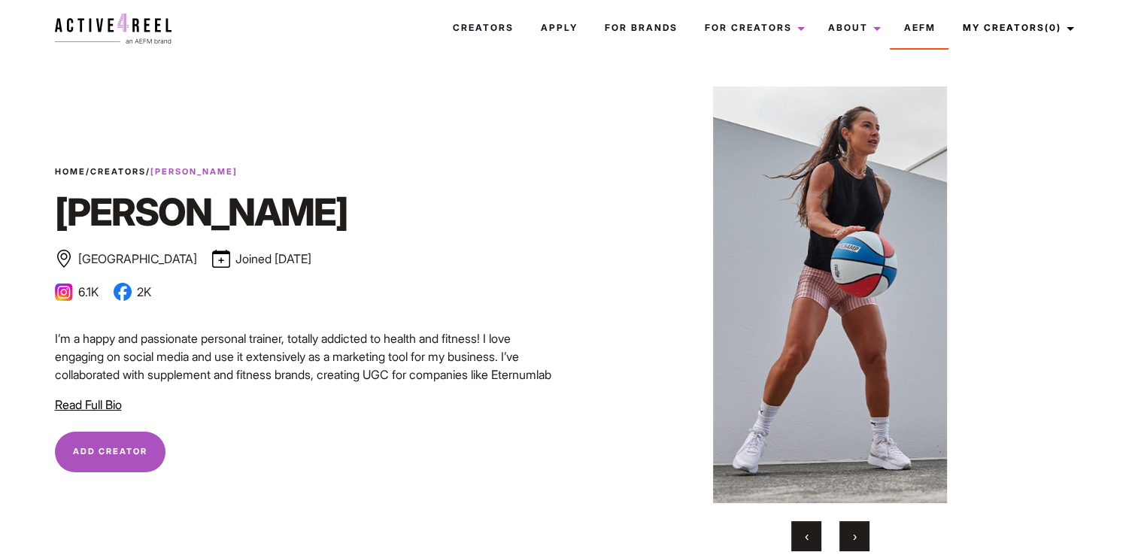
click at [851, 543] on button "›" at bounding box center [854, 536] width 30 height 30
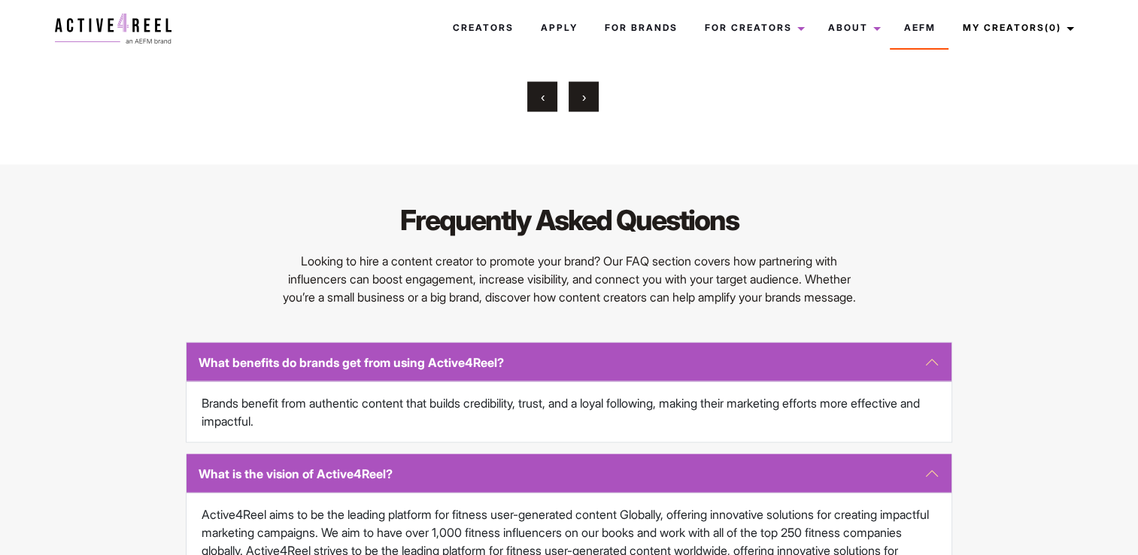
scroll to position [3084, 0]
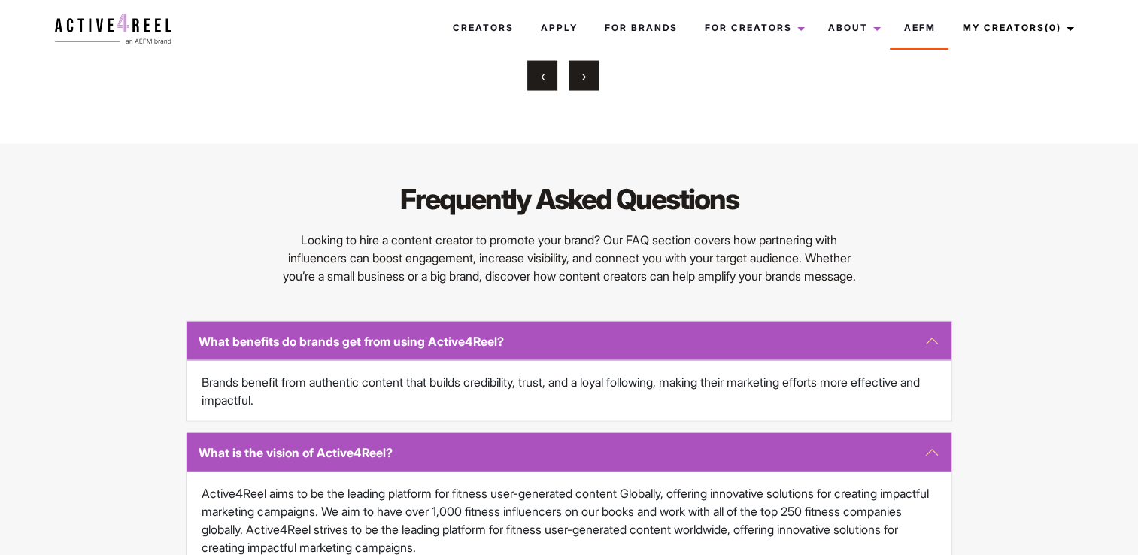
click at [587, 91] on button "›" at bounding box center [584, 76] width 30 height 30
click at [592, 91] on button "›" at bounding box center [584, 76] width 30 height 30
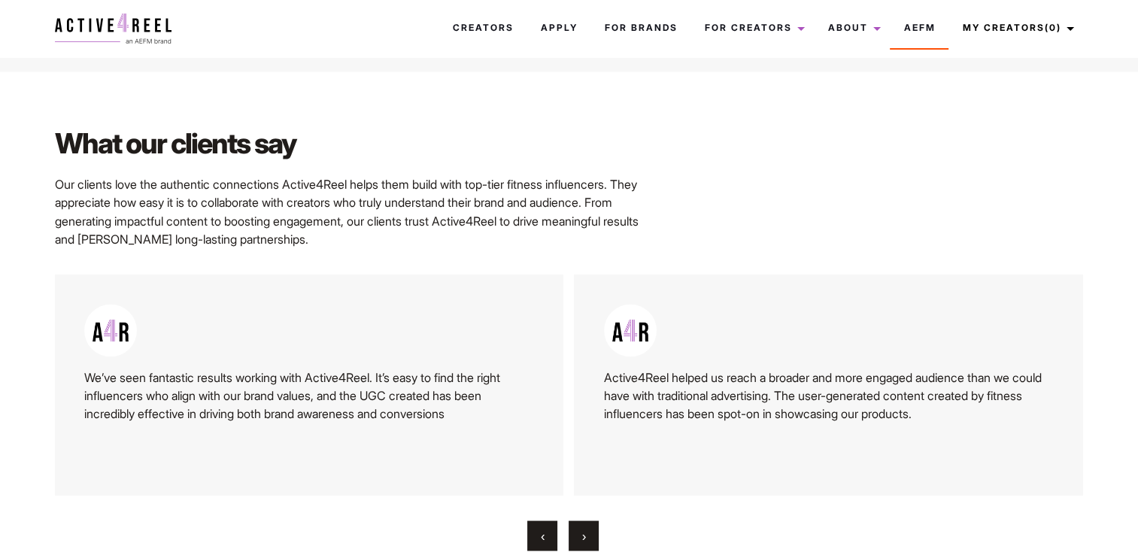
scroll to position [2783, 0]
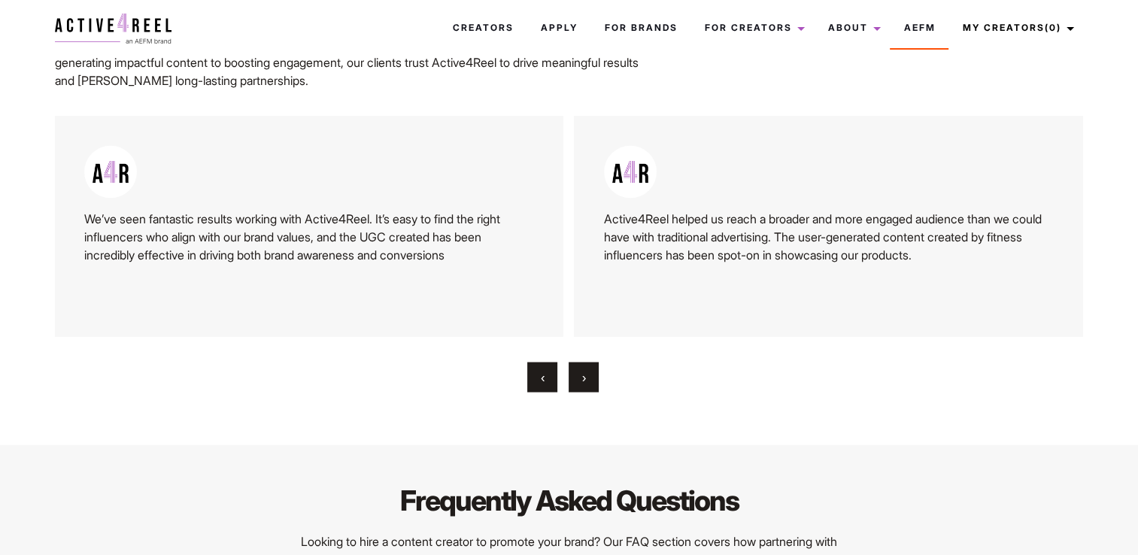
drag, startPoint x: 617, startPoint y: 98, endPoint x: 727, endPoint y: 168, distance: 130.6
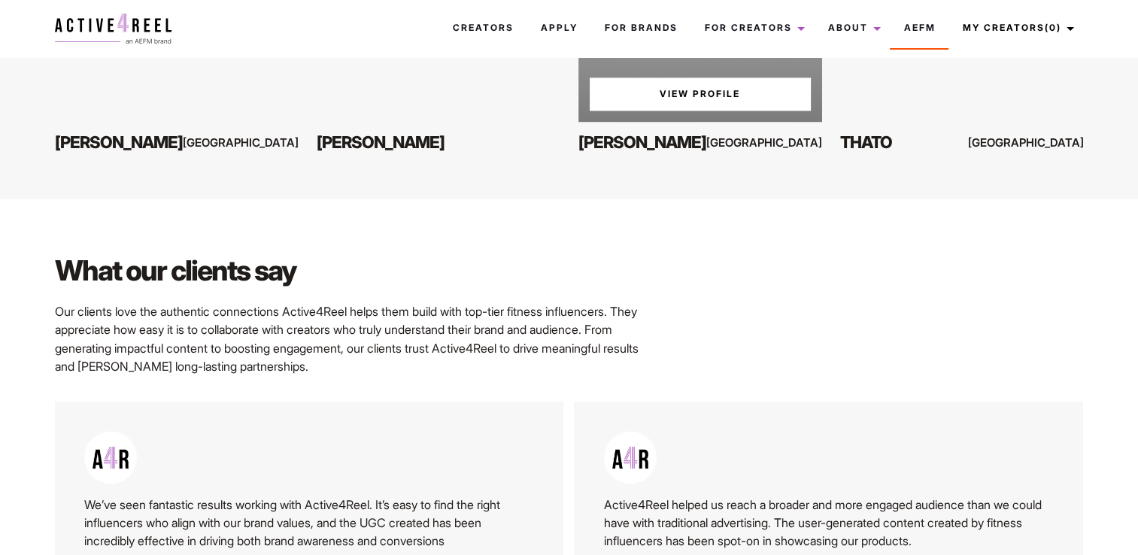
scroll to position [2482, 0]
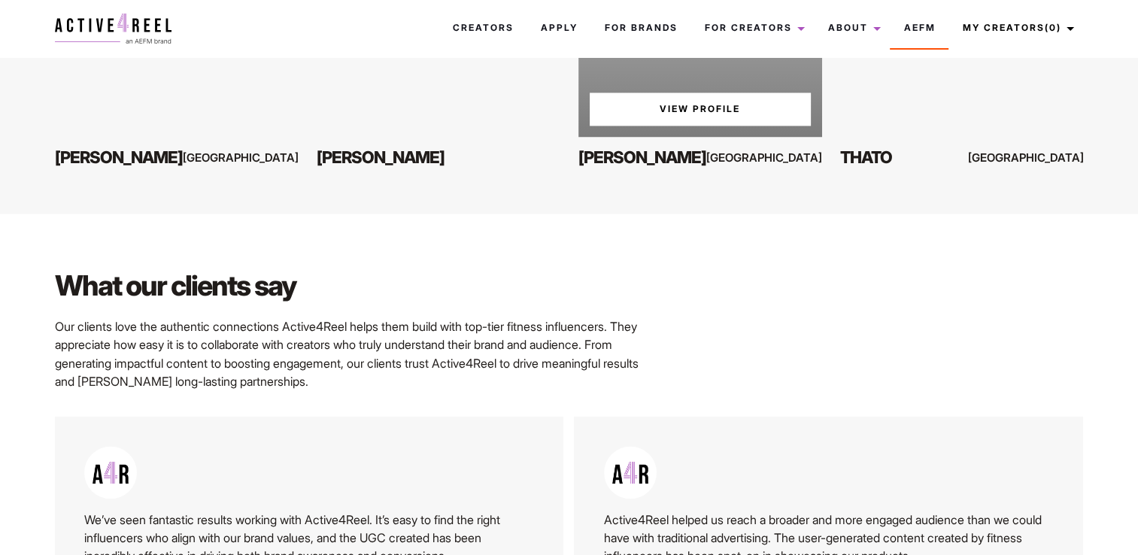
click at [673, 126] on link "View Profile" at bounding box center [700, 109] width 221 height 33
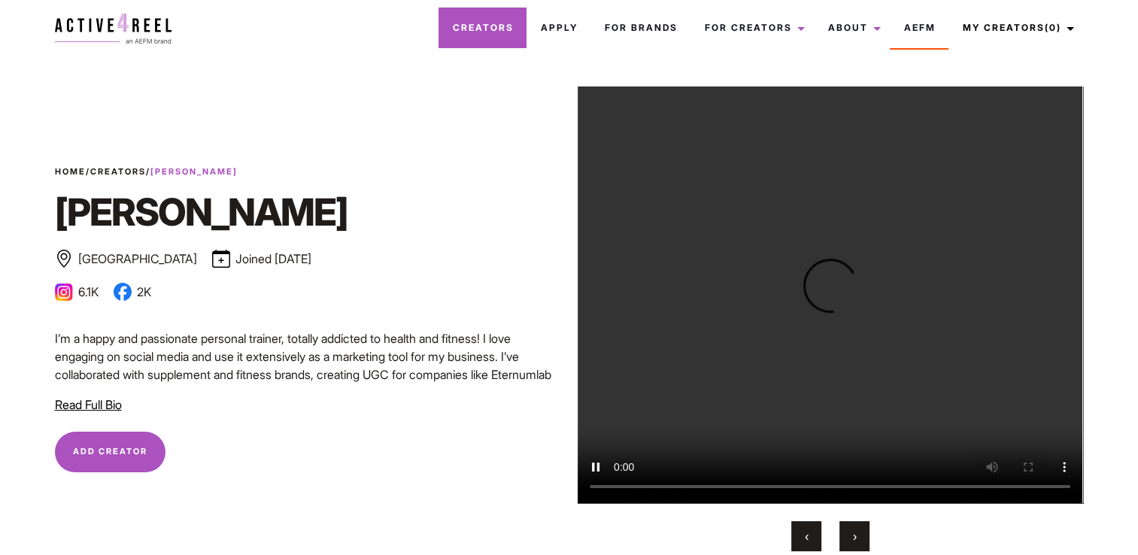
click at [489, 23] on link "Creators" at bounding box center [482, 28] width 88 height 41
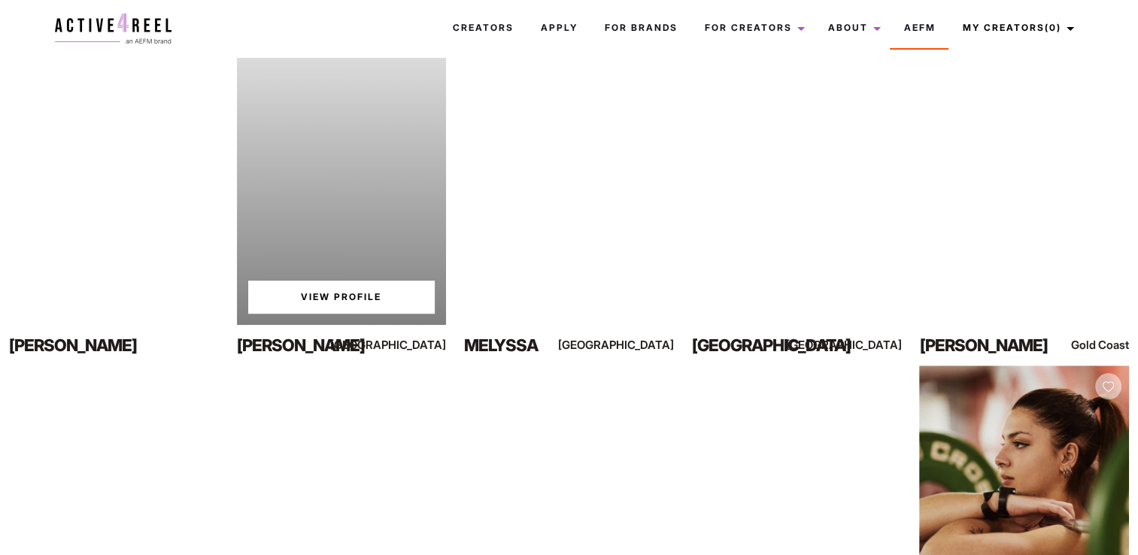
scroll to position [1624, 0]
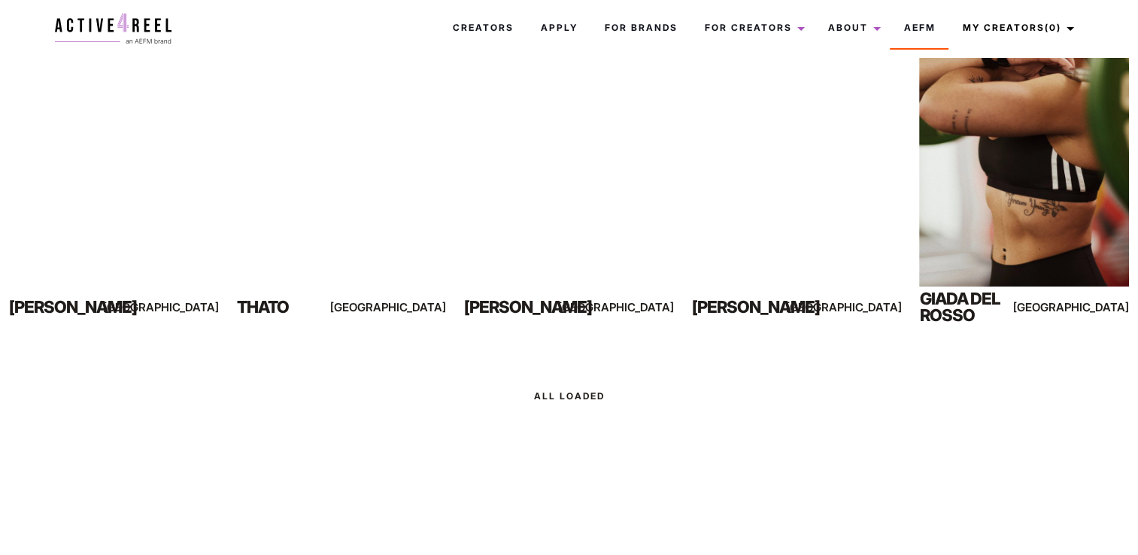
drag, startPoint x: -3, startPoint y: 319, endPoint x: 308, endPoint y: 433, distance: 331.7
click at [308, 433] on div at bounding box center [569, 486] width 1138 height 139
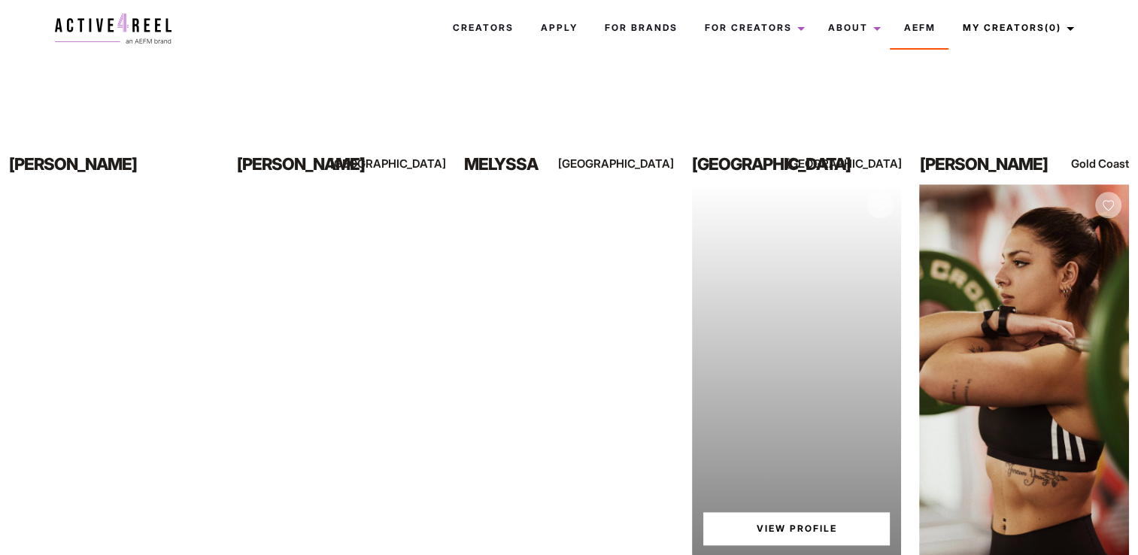
scroll to position [1128, 0]
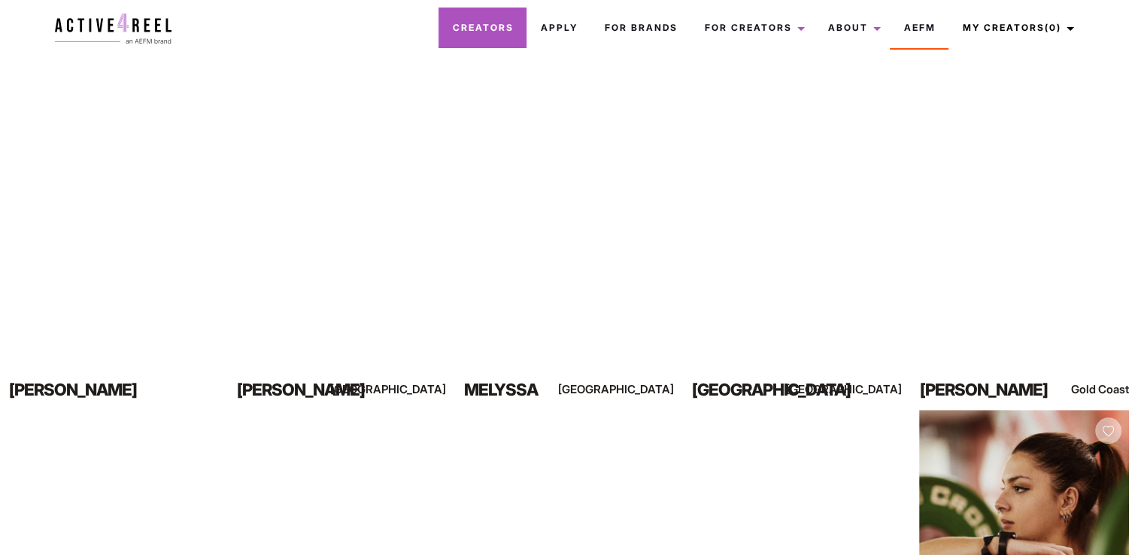
click at [474, 26] on link "Creators" at bounding box center [482, 28] width 88 height 41
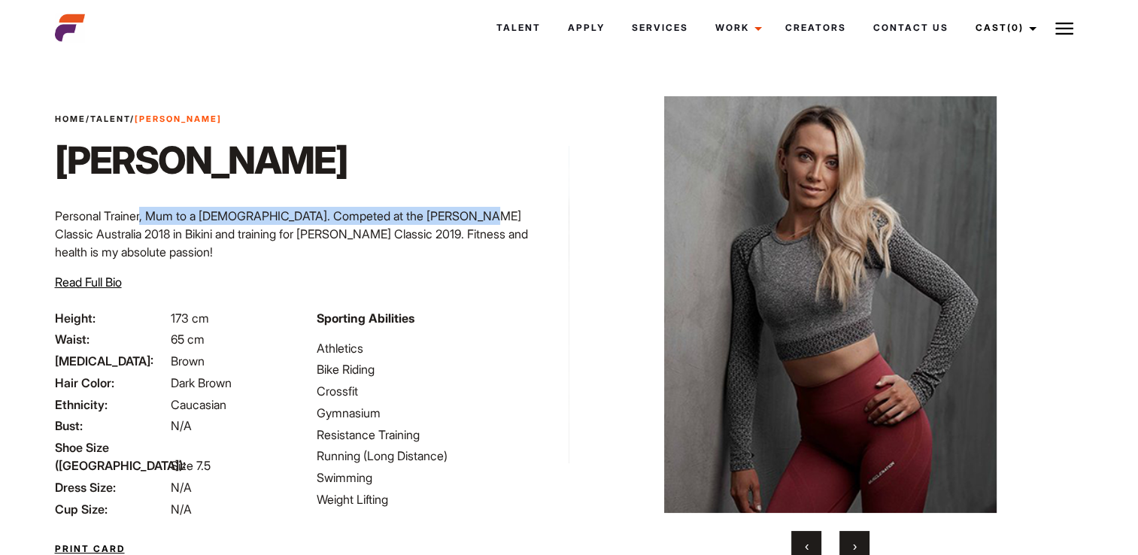
drag, startPoint x: 156, startPoint y: 209, endPoint x: 478, endPoint y: 214, distance: 322.7
click at [478, 214] on p "Personal Trainer, Mum to a 5 year old. Competed at the Arnold Classic Australia…" at bounding box center [307, 234] width 505 height 54
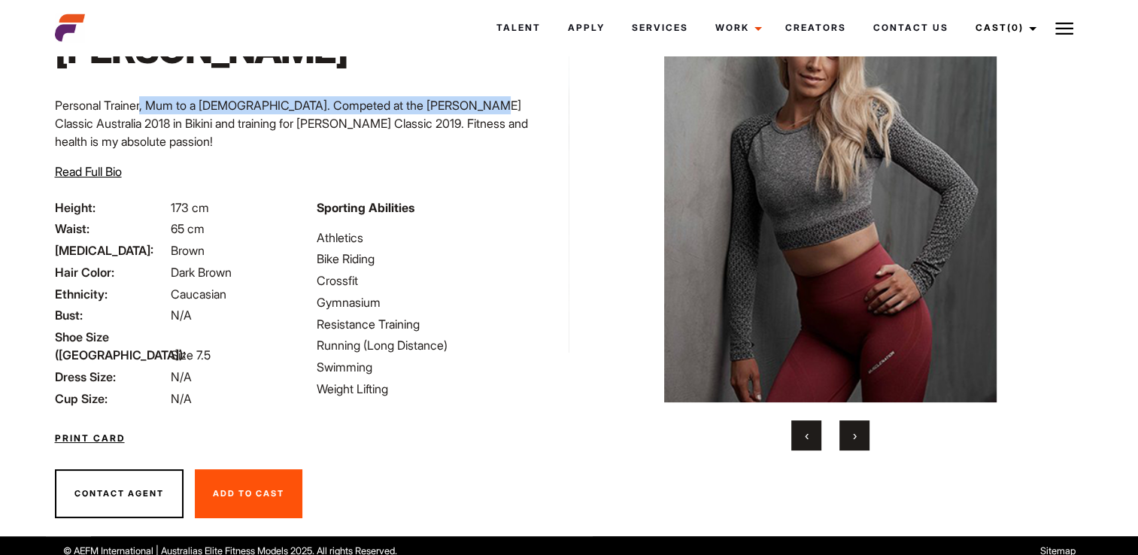
scroll to position [111, 0]
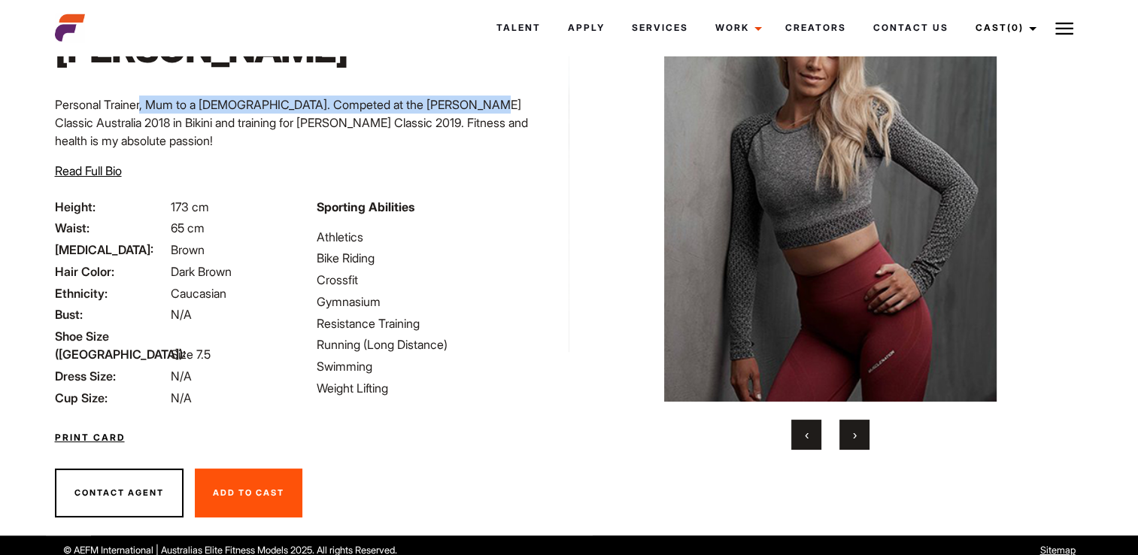
click at [866, 441] on button "›" at bounding box center [854, 435] width 30 height 30
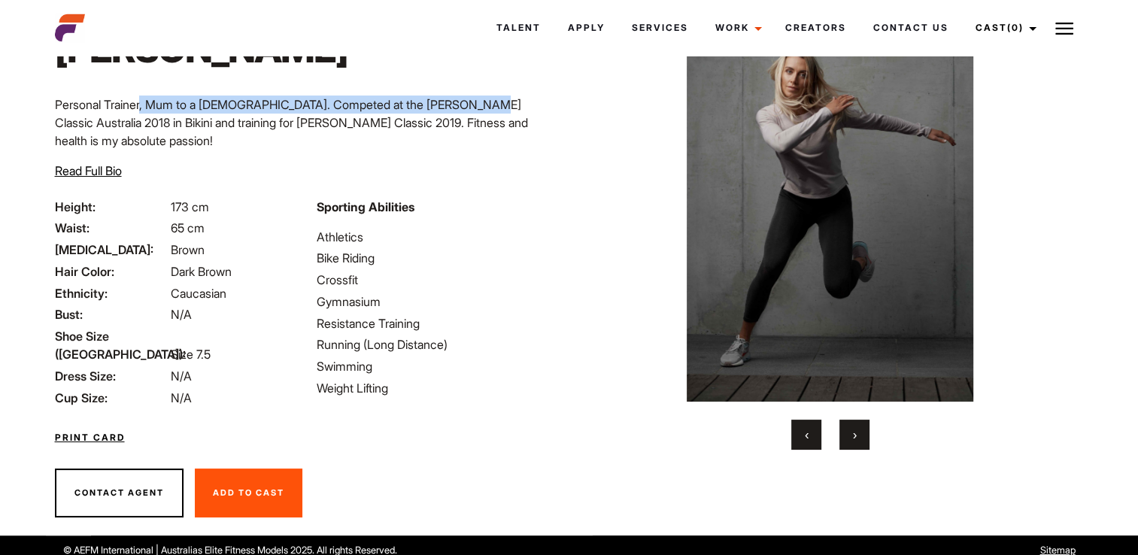
click at [866, 441] on button "›" at bounding box center [854, 435] width 30 height 30
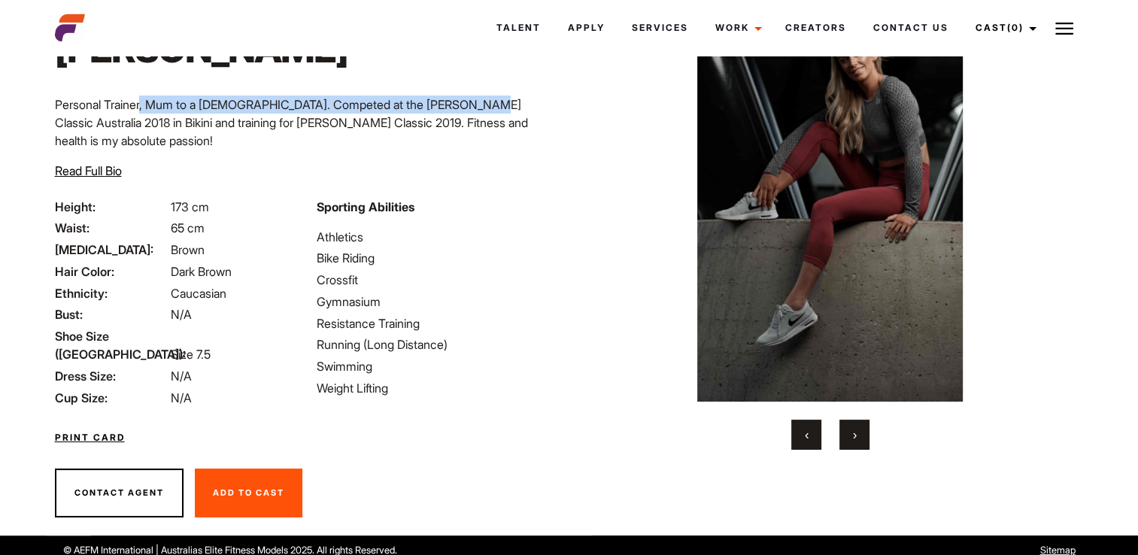
click at [858, 447] on button "›" at bounding box center [854, 435] width 30 height 30
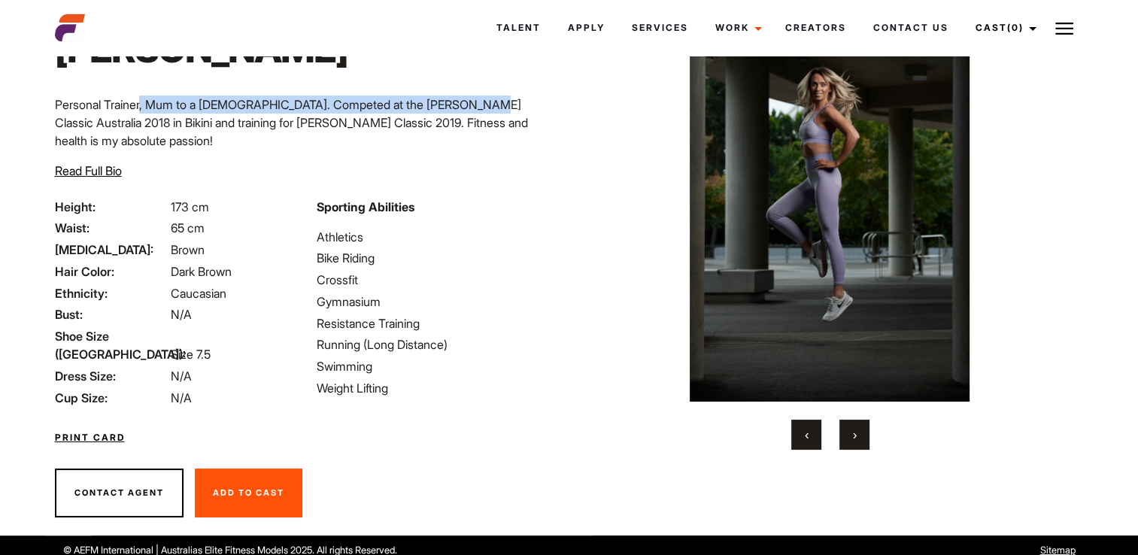
click at [861, 443] on button "›" at bounding box center [854, 435] width 30 height 30
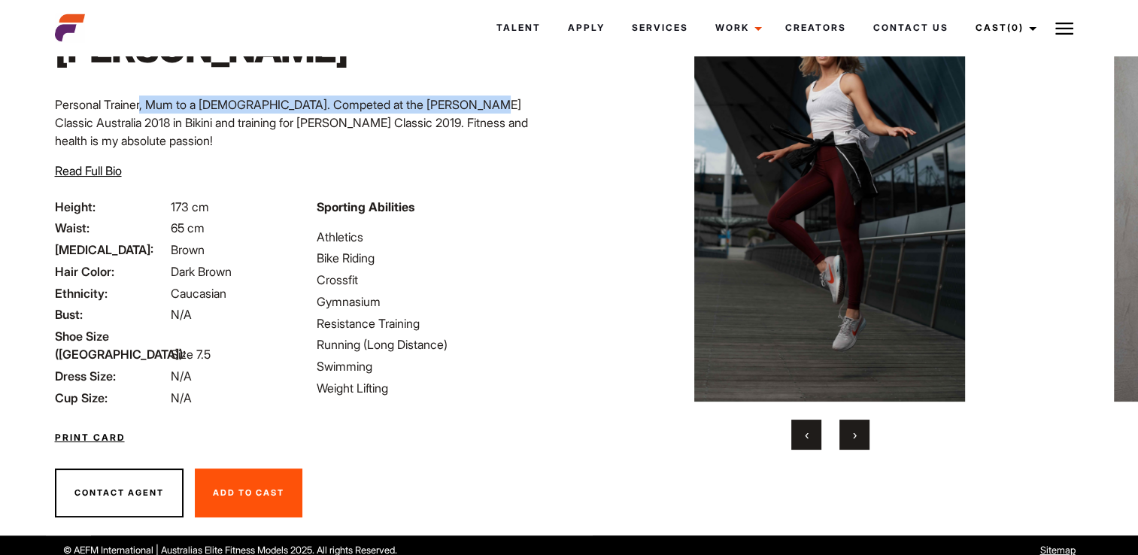
click at [861, 443] on button "›" at bounding box center [854, 435] width 30 height 30
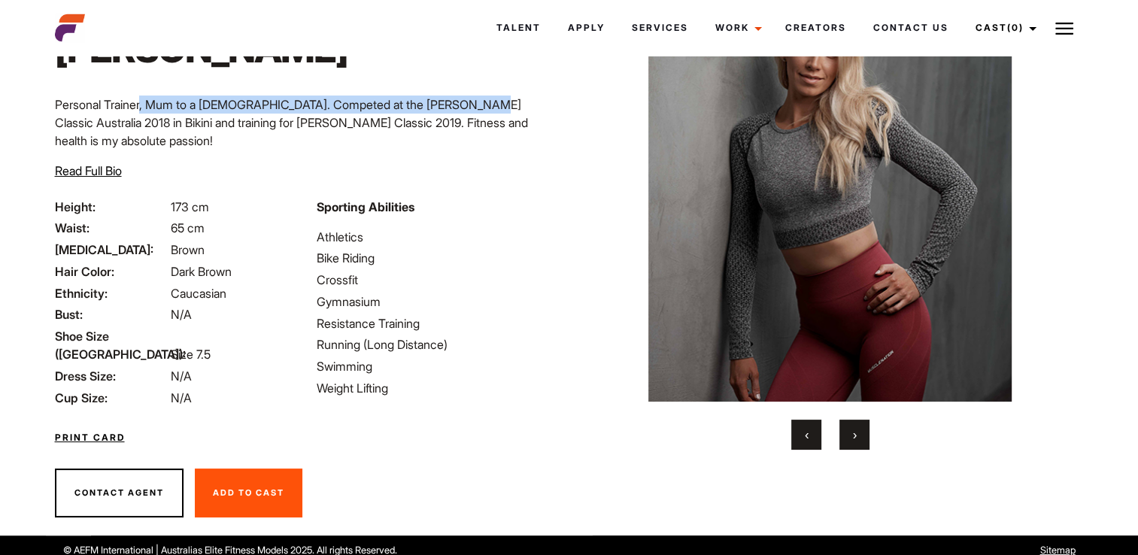
click at [861, 443] on button "›" at bounding box center [854, 435] width 30 height 30
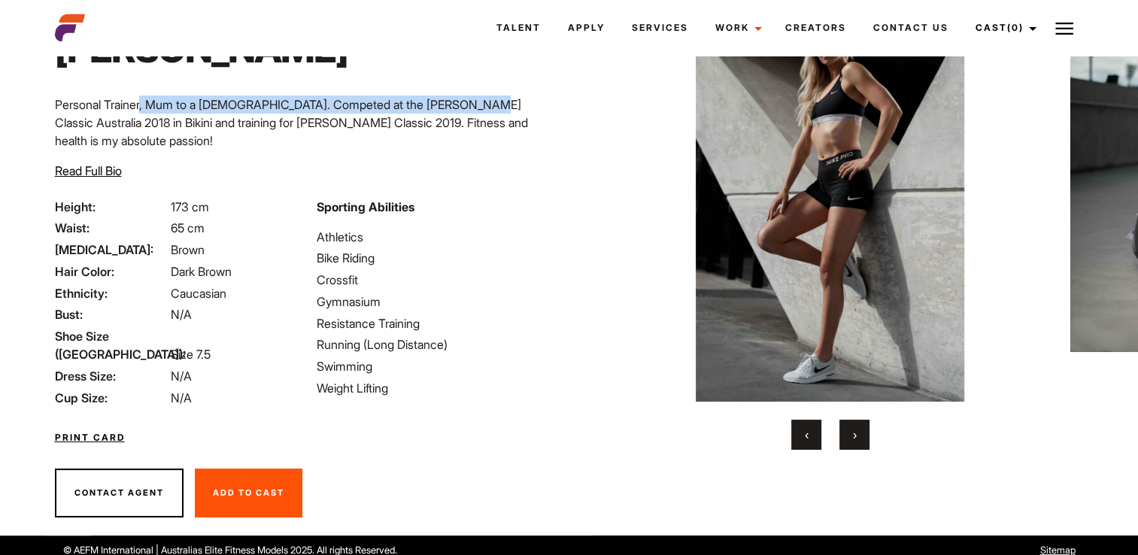
click at [857, 441] on button "›" at bounding box center [854, 435] width 30 height 30
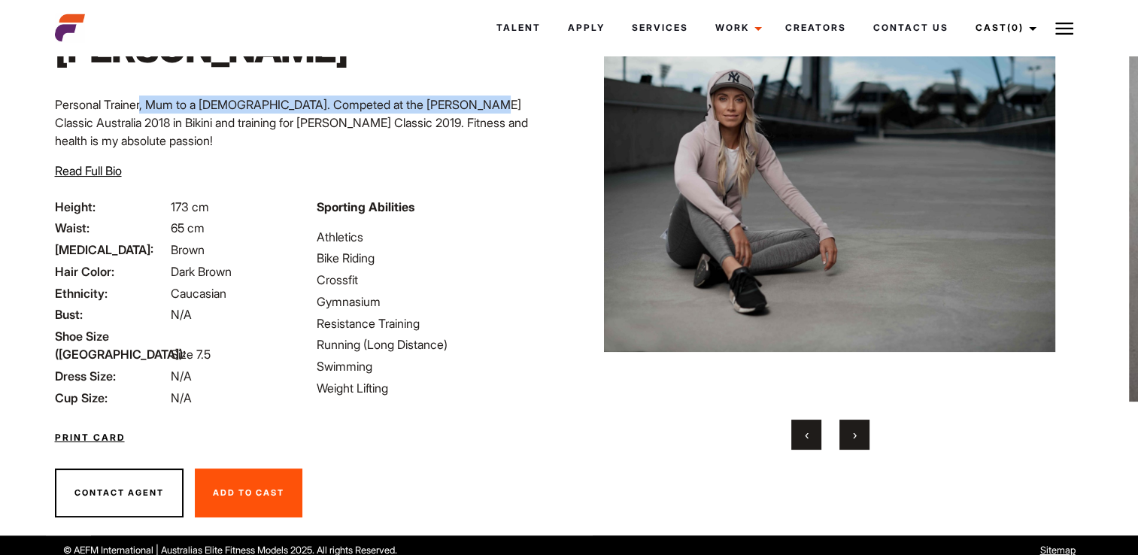
click at [857, 441] on span "›" at bounding box center [855, 434] width 4 height 15
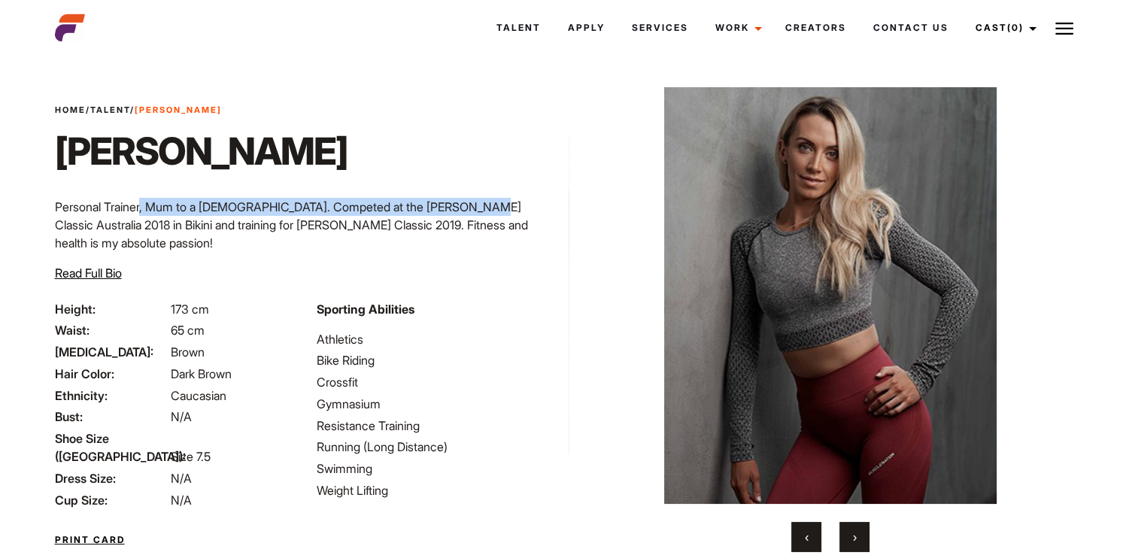
scroll to position [0, 0]
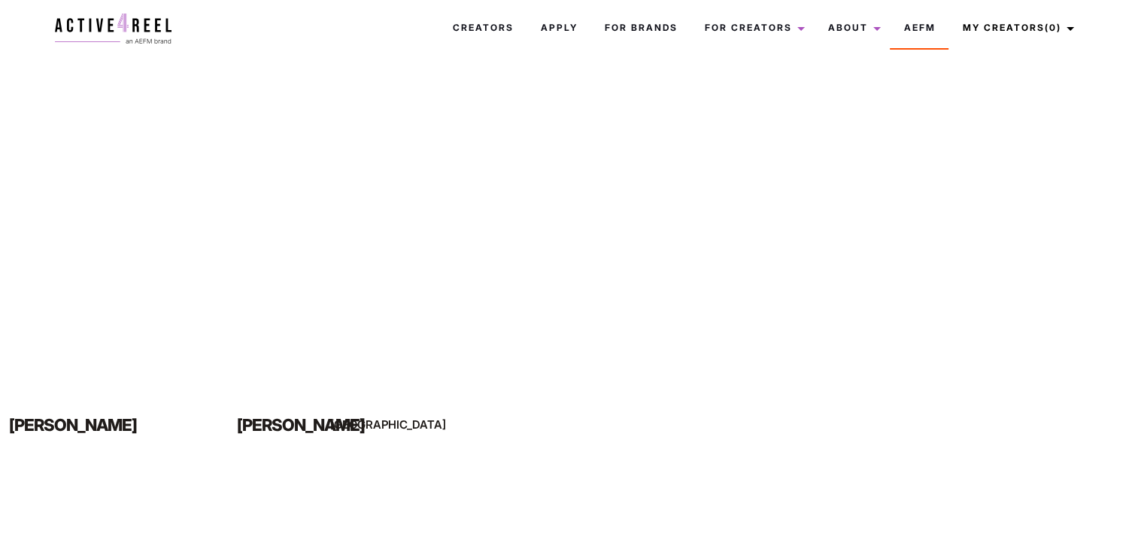
scroll to position [978, 0]
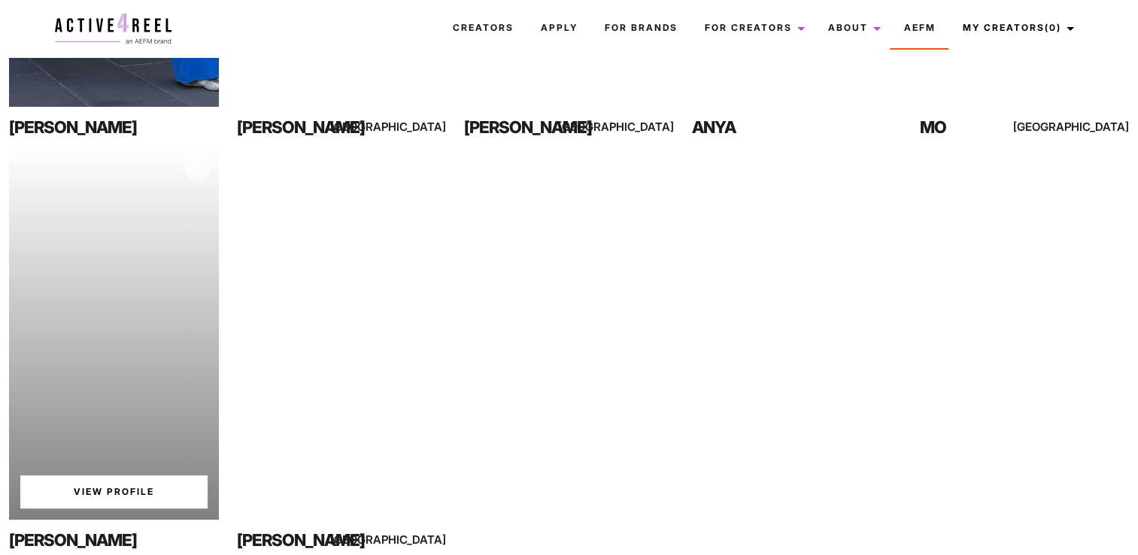
click at [187, 316] on div "Your browser does not support the video tag. View Profile" at bounding box center [114, 333] width 210 height 372
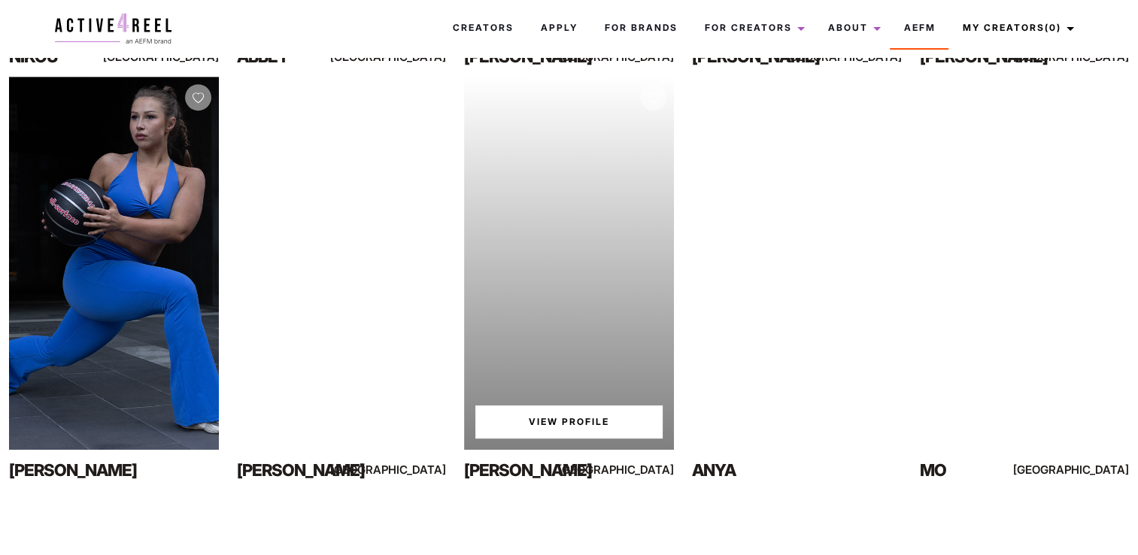
scroll to position [602, 0]
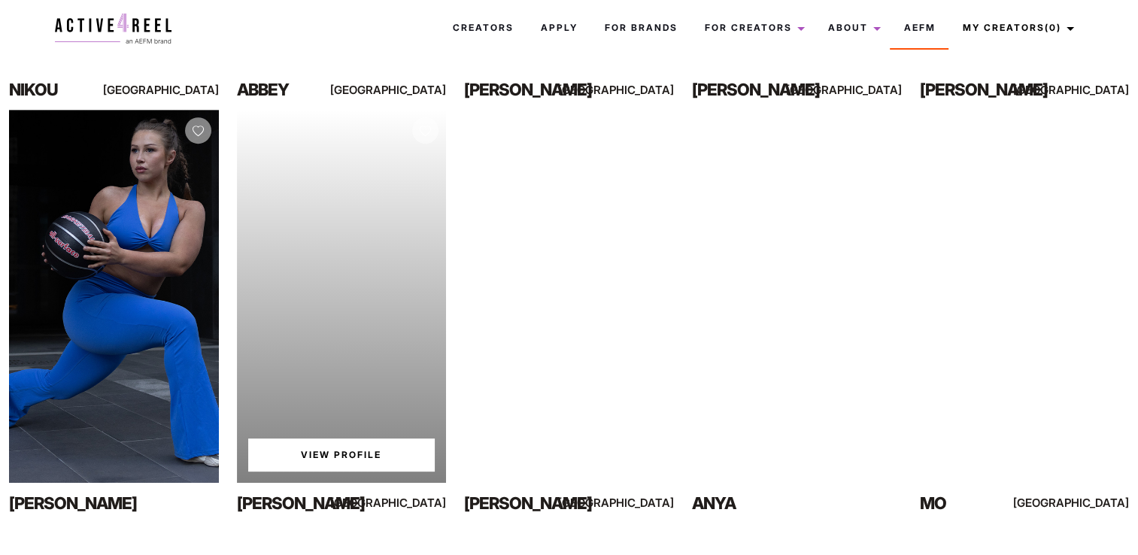
click at [376, 457] on link "View Profile" at bounding box center [341, 454] width 187 height 33
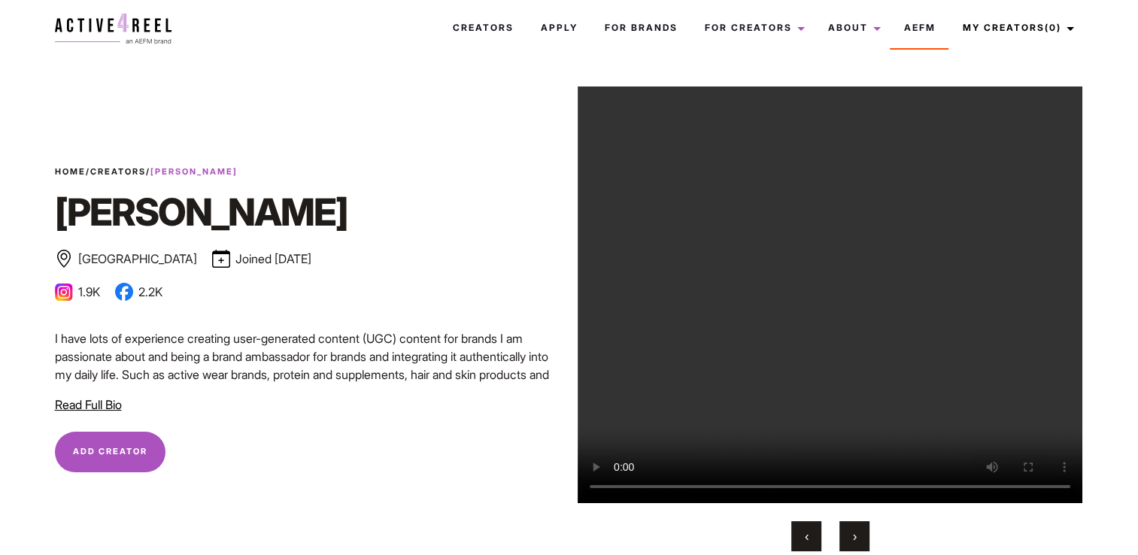
click at [864, 532] on button "›" at bounding box center [854, 536] width 30 height 30
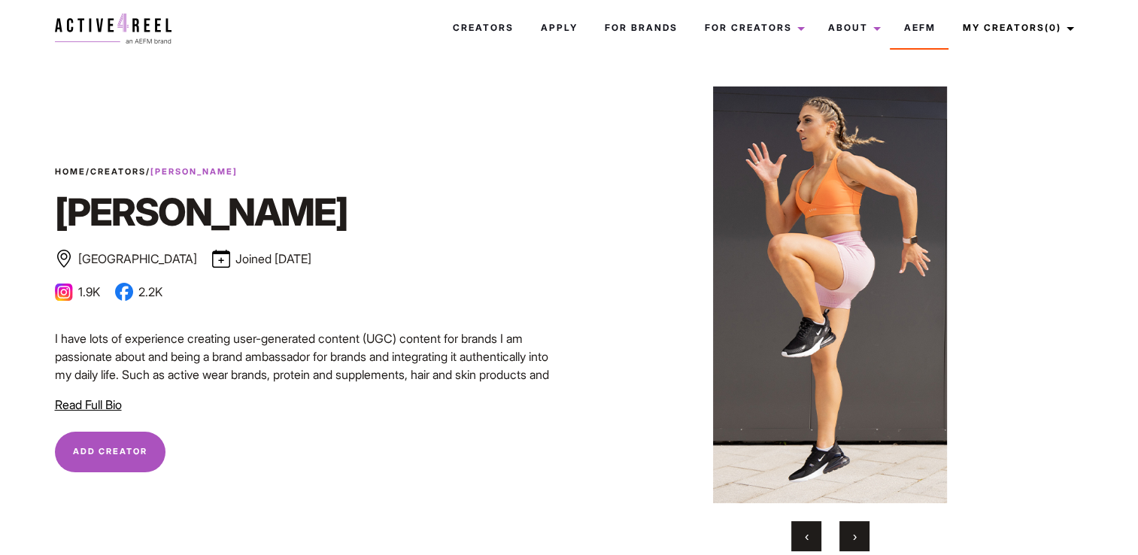
click at [864, 532] on button "›" at bounding box center [854, 536] width 30 height 30
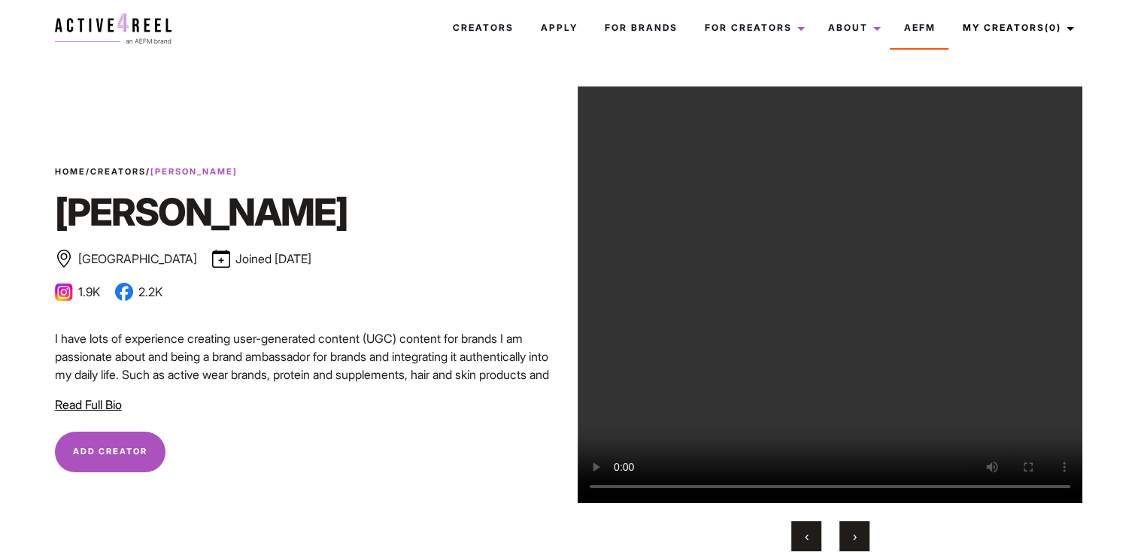
click at [860, 535] on button "›" at bounding box center [854, 536] width 30 height 30
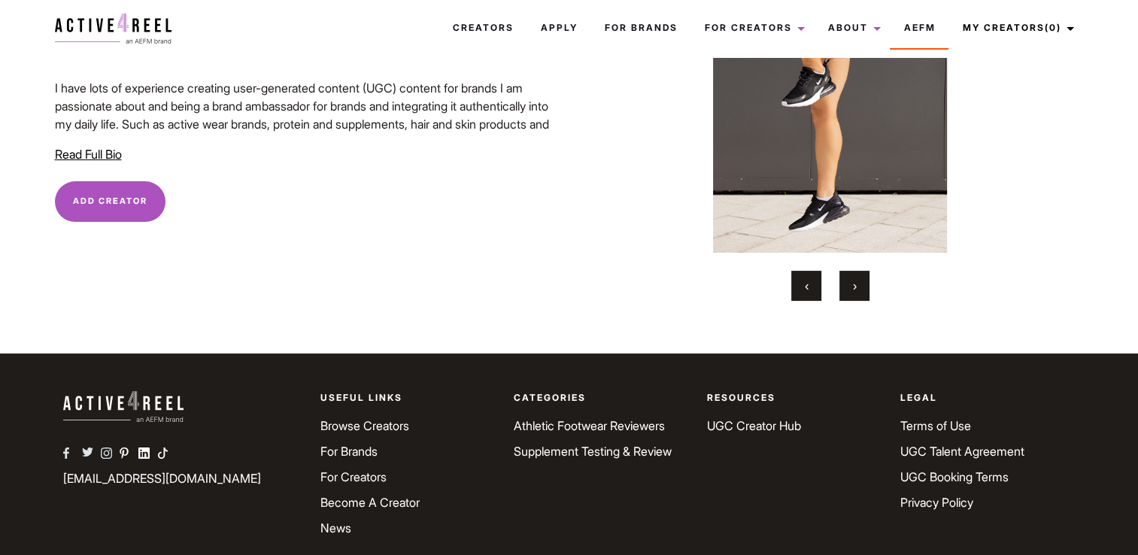
scroll to position [307, 0]
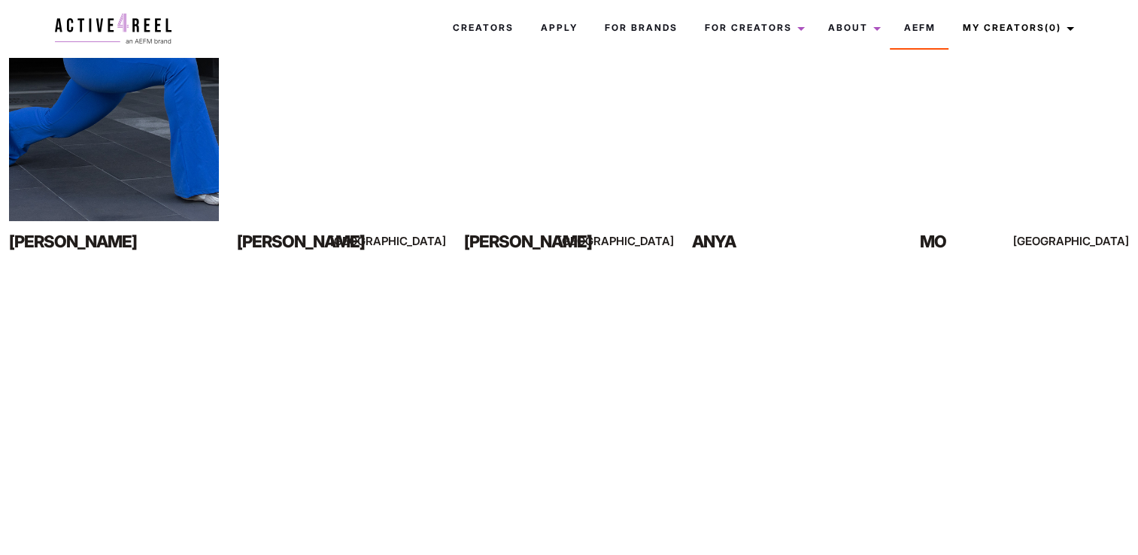
scroll to position [677, 0]
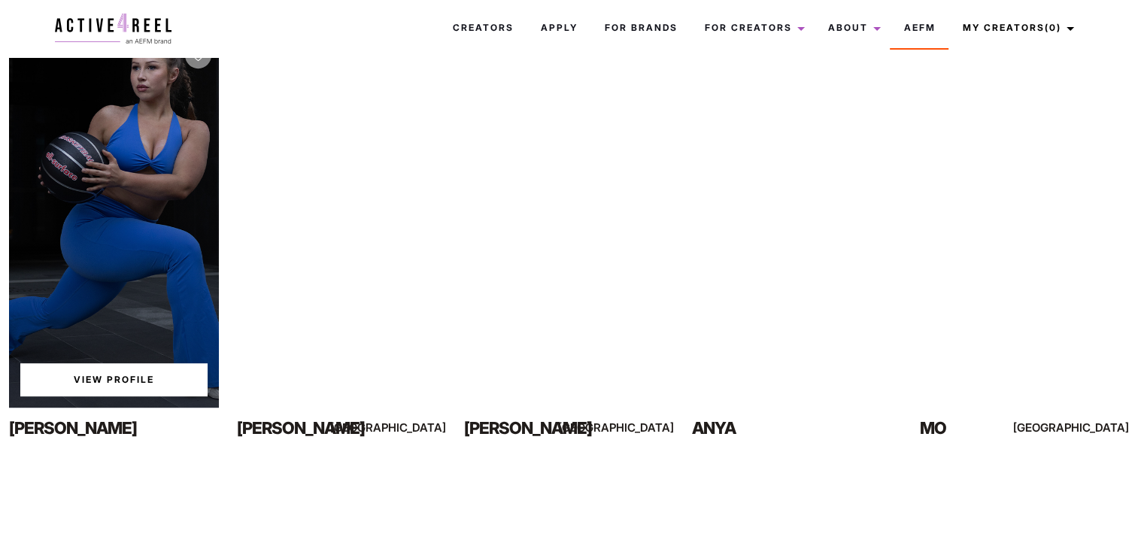
click at [86, 378] on link "View Profile" at bounding box center [113, 379] width 187 height 33
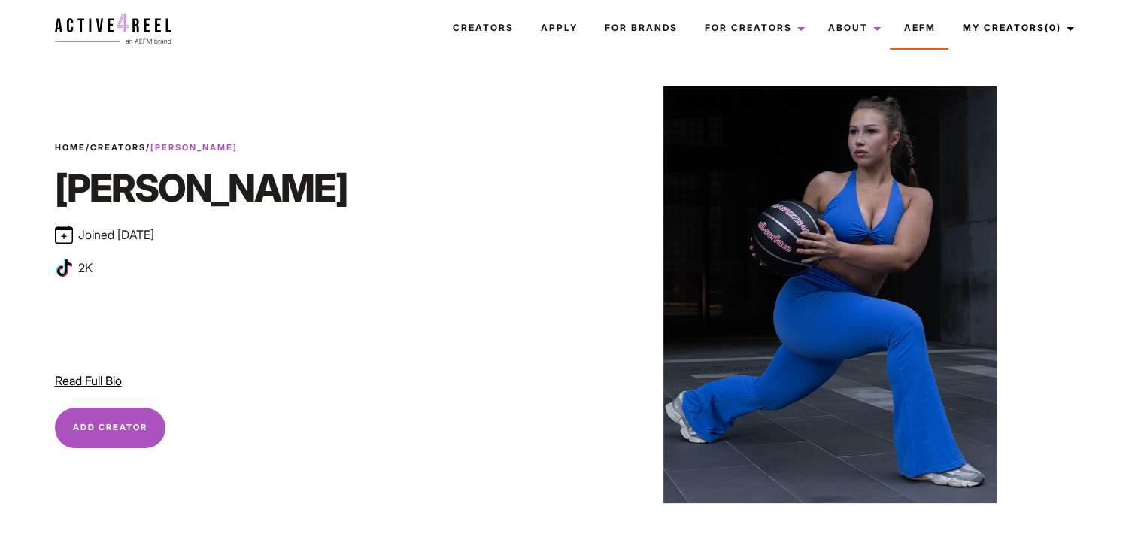
click at [86, 375] on span "Read Full Bio" at bounding box center [88, 380] width 67 height 15
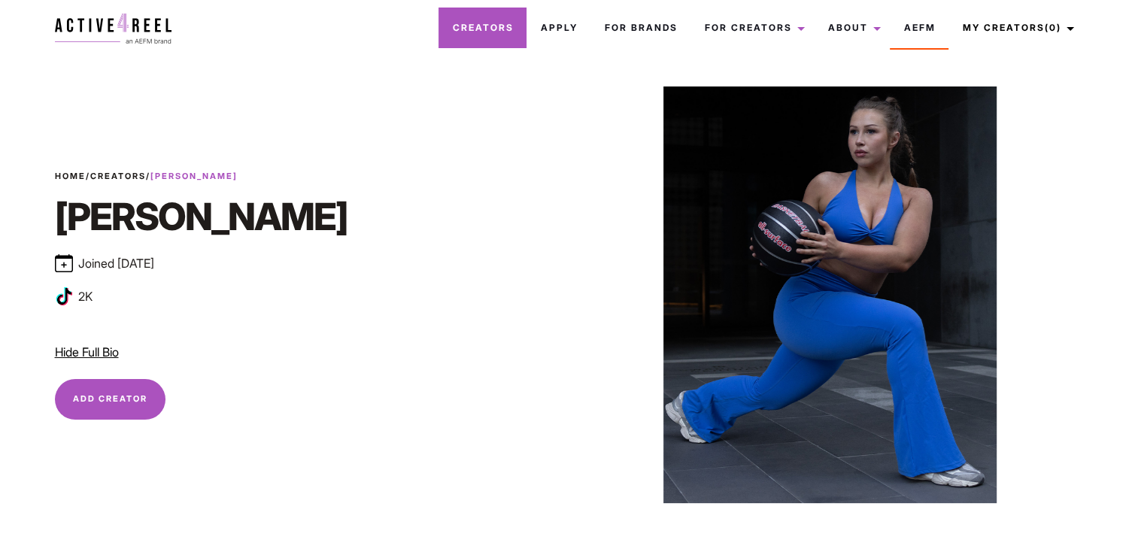
click at [454, 32] on link "Creators" at bounding box center [482, 28] width 88 height 41
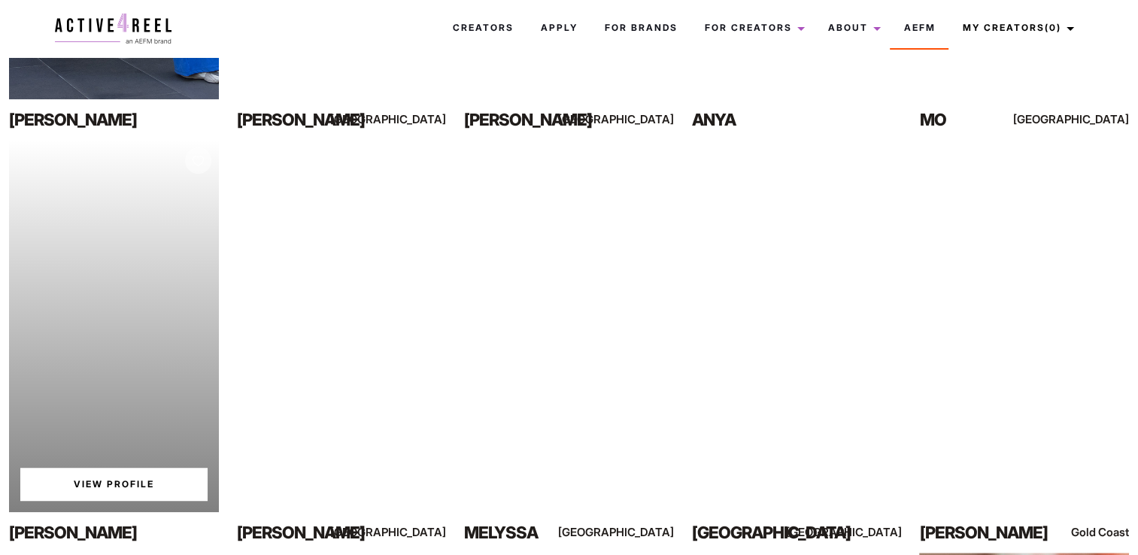
scroll to position [1805, 0]
